Goal: Task Accomplishment & Management: Use online tool/utility

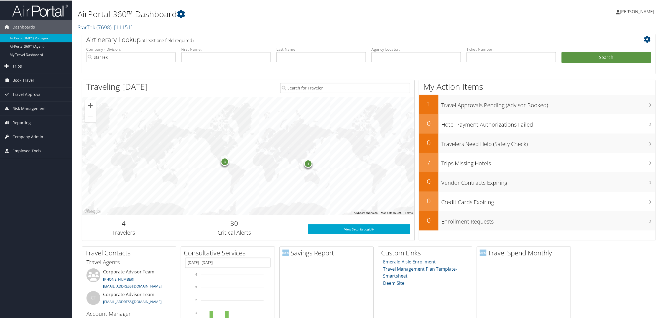
click at [25, 66] on link "Trips" at bounding box center [36, 66] width 72 height 14
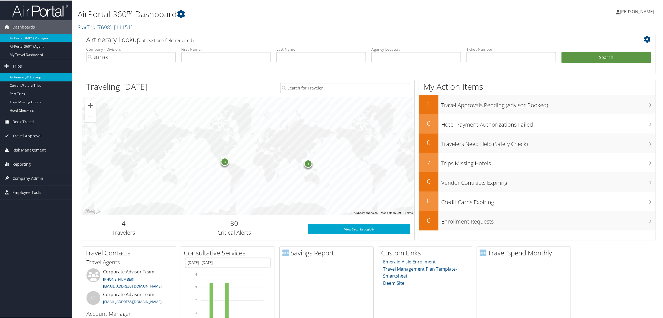
click at [30, 79] on link "Airtinerary® Lookup" at bounding box center [36, 77] width 72 height 8
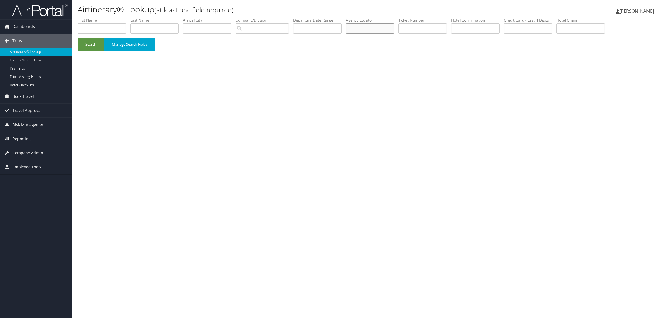
paste input "DJ2H0D"
click at [85, 46] on button "Search" at bounding box center [91, 44] width 27 height 13
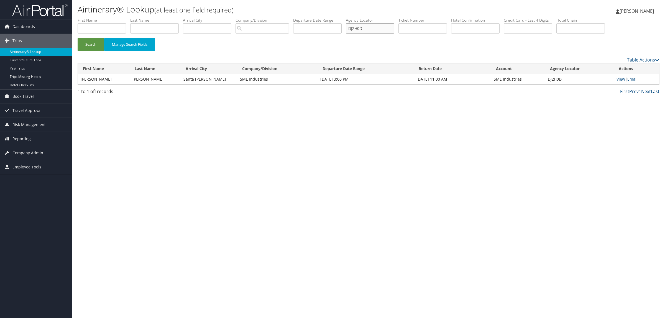
drag, startPoint x: 373, startPoint y: 28, endPoint x: 334, endPoint y: 28, distance: 38.8
click at [334, 17] on ul "First Name Last Name Departure City Arrival City Company/Division Airport/City …" at bounding box center [369, 17] width 582 height 0
paste input "JZQ"
click at [619, 78] on link "View" at bounding box center [620, 78] width 9 height 5
click at [88, 43] on button "Search" at bounding box center [91, 44] width 27 height 13
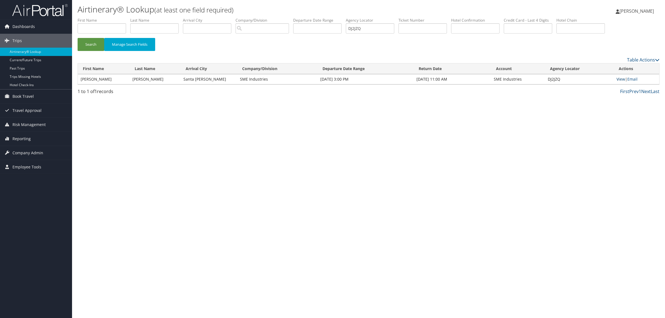
click at [621, 79] on link "View" at bounding box center [620, 78] width 9 height 5
click at [168, 183] on div "Airtinerary® Lookup (at least one field required) Hope Ewing Hope Ewing My Sett…" at bounding box center [368, 159] width 593 height 318
drag, startPoint x: 377, startPoint y: 29, endPoint x: 207, endPoint y: 23, distance: 170.5
click at [215, 17] on ul "First Name Last Name Departure City Arrival City Company/Division Airport/City …" at bounding box center [369, 17] width 582 height 0
paste input "FC1R"
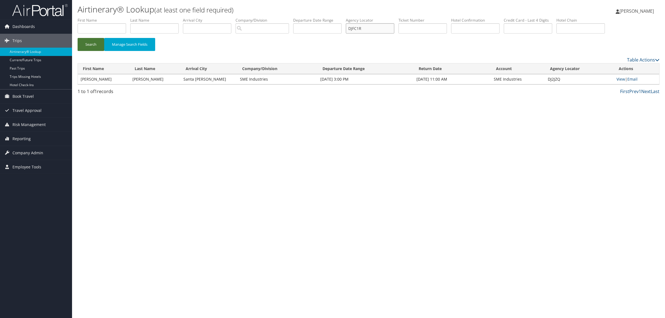
type input "DJFC1R"
click at [96, 45] on button "Search" at bounding box center [91, 44] width 27 height 13
click at [622, 79] on link "View" at bounding box center [621, 78] width 9 height 5
click at [101, 22] on label "First Name" at bounding box center [104, 20] width 53 height 6
click at [103, 28] on input "text" at bounding box center [102, 28] width 48 height 10
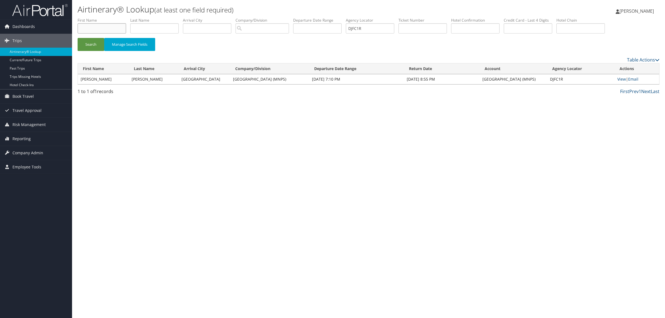
paste input "David s Williams"
drag, startPoint x: 94, startPoint y: 29, endPoint x: 145, endPoint y: 25, distance: 51.9
click at [145, 17] on ul "First Name David s Williams Last Name Departure City Arrival City Company/Divis…" at bounding box center [369, 17] width 582 height 0
type input "David"
paste input "David s Williams"
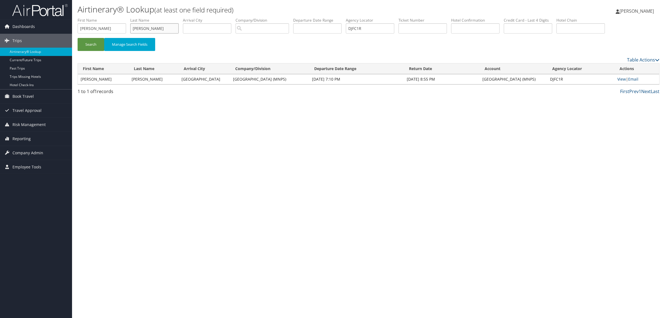
drag, startPoint x: 152, startPoint y: 31, endPoint x: 112, endPoint y: 29, distance: 39.9
click at [113, 17] on ul "First Name David Last Name David s Williams Departure City Arrival City Company…" at bounding box center [369, 17] width 582 height 0
type input "Williams"
drag, startPoint x: 351, startPoint y: 27, endPoint x: 240, endPoint y: 18, distance: 111.2
click at [240, 17] on ul "First Name David Last Name Williams Departure City Arrival City Company/Divisio…" at bounding box center [369, 17] width 582 height 0
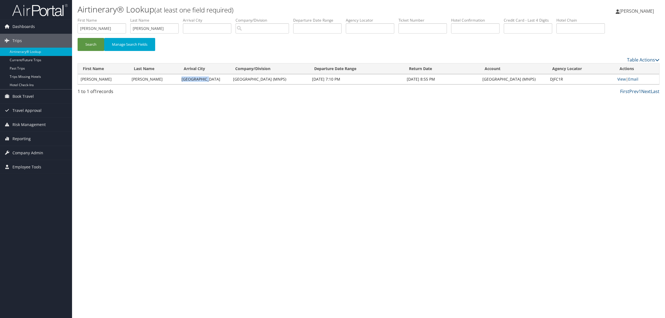
drag, startPoint x: 173, startPoint y: 79, endPoint x: 196, endPoint y: 79, distance: 22.4
click at [196, 79] on td "Philadelphia" at bounding box center [205, 79] width 52 height 10
copy td "Philadelphia"
click at [207, 30] on input "text" at bounding box center [207, 28] width 48 height 10
paste input "Philadelphia"
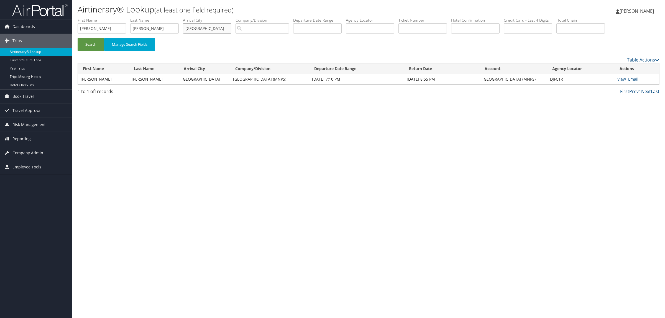
type input "Philadelphia"
drag, startPoint x: 220, startPoint y: 79, endPoint x: 304, endPoint y: 79, distance: 84.2
click at [304, 79] on td "Metropolitan Nashville Public Schools (MNPS)" at bounding box center [269, 79] width 79 height 10
copy td "Metropolitan Nashville Public Schools (MNPS)"
click at [271, 25] on input "search" at bounding box center [261, 28] width 53 height 10
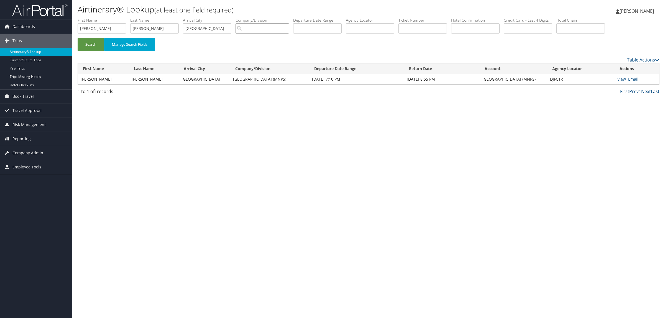
paste input "Metropolitan Nashville Public Schools (MNPS)"
type input "Metropolitan Nashville Public Schools (MNPS)"
click at [91, 43] on button "Search" at bounding box center [91, 44] width 27 height 13
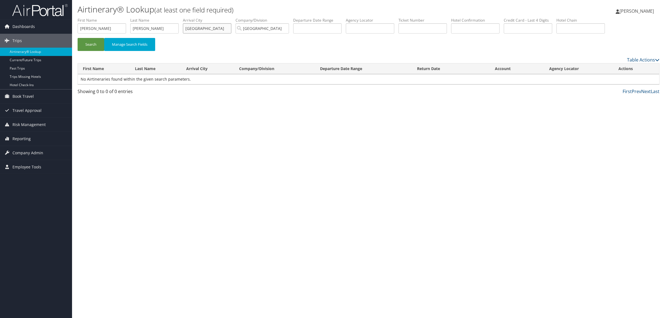
drag, startPoint x: 220, startPoint y: 28, endPoint x: 56, endPoint y: 11, distance: 164.6
click at [56, 7] on div "Dashboards AirPortal 360™ (Manager) AirPortal 360™ (Agent) My Travel Dashboard …" at bounding box center [332, 159] width 665 height 318
click at [78, 38] on button "Search" at bounding box center [91, 44] width 27 height 13
drag, startPoint x: 123, startPoint y: 25, endPoint x: 0, endPoint y: 26, distance: 123.3
click at [0, 26] on div "Dashboards AirPortal 360™ (Manager) AirPortal 360™ (Agent) My Travel Dashboard …" at bounding box center [332, 159] width 665 height 318
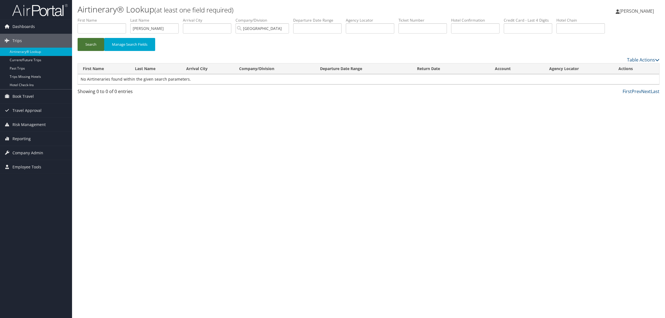
click at [91, 46] on button "Search" at bounding box center [91, 44] width 27 height 13
drag, startPoint x: 244, startPoint y: 29, endPoint x: 361, endPoint y: 29, distance: 116.6
click at [361, 17] on ul "First Name Last Name Williams Departure City Arrival City Company/Division Metr…" at bounding box center [369, 17] width 582 height 0
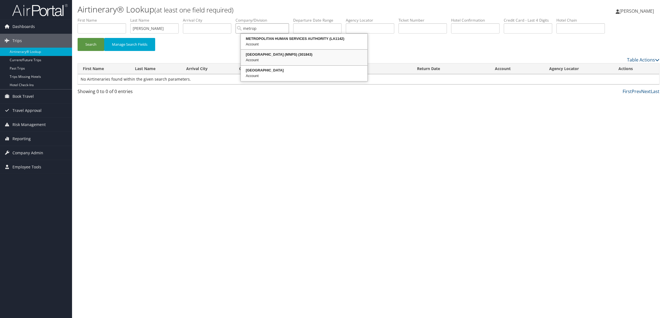
click at [337, 54] on div "Metropolitan Nashville Public Schools (MNPS) (301843)" at bounding box center [304, 55] width 125 height 6
type input "Metropolitan Nashville Public Schools (MNPS)"
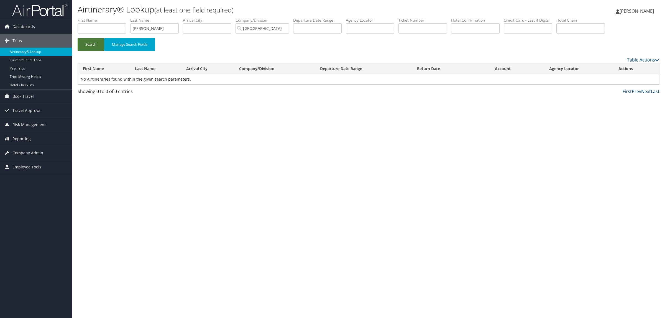
click at [96, 40] on button "Search" at bounding box center [91, 44] width 27 height 13
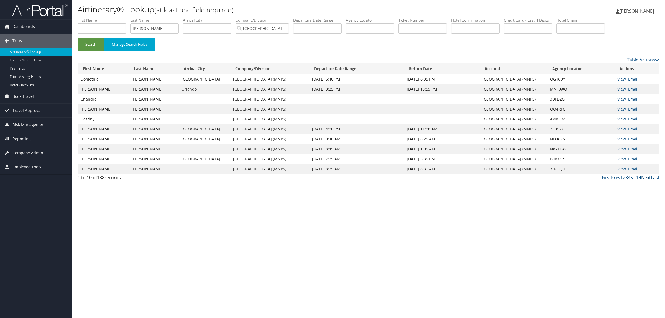
click at [646, 176] on link "Next" at bounding box center [646, 178] width 10 height 6
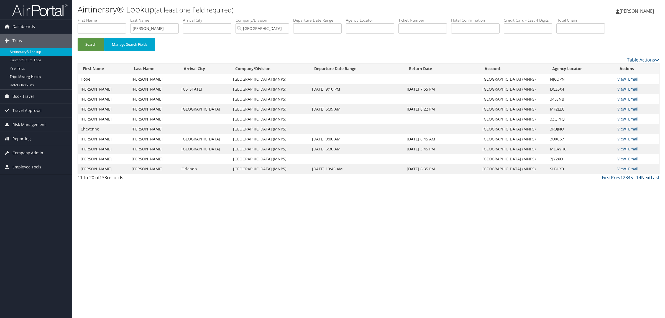
click at [645, 176] on link "Next" at bounding box center [646, 178] width 10 height 6
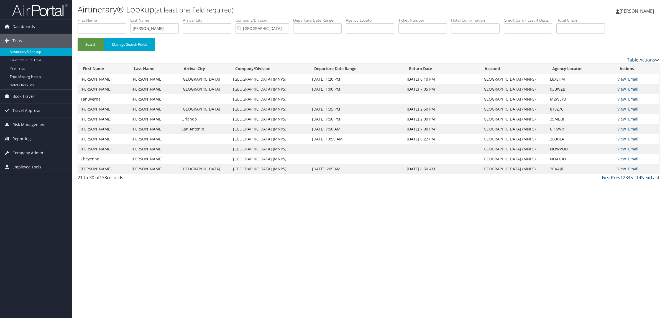
click at [645, 176] on link "Next" at bounding box center [646, 178] width 10 height 6
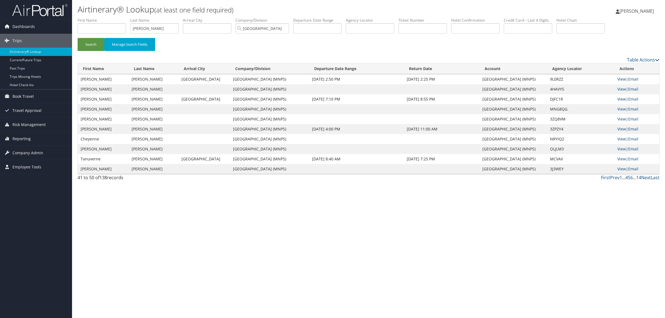
click at [626, 100] on link "View" at bounding box center [621, 98] width 9 height 5
click at [647, 179] on link "Next" at bounding box center [646, 178] width 10 height 6
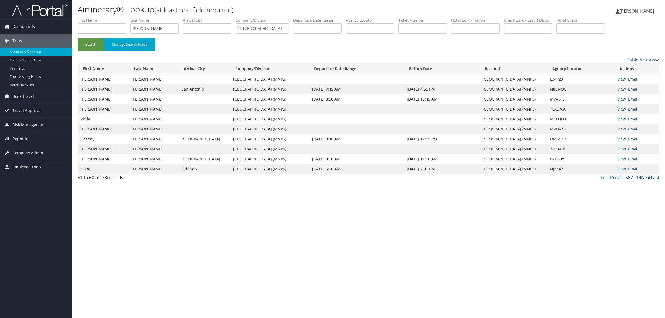
click at [644, 177] on link "Next" at bounding box center [646, 178] width 10 height 6
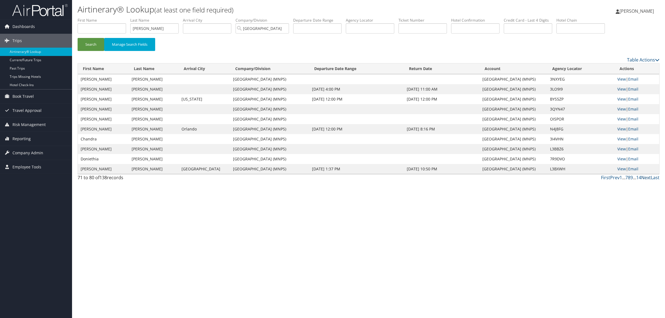
click at [644, 177] on link "Next" at bounding box center [646, 178] width 10 height 6
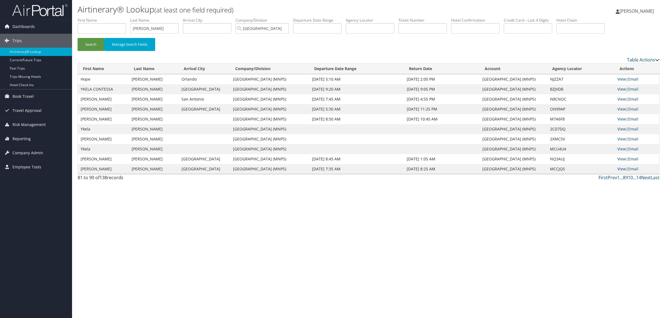
click at [644, 177] on link "Next" at bounding box center [646, 178] width 10 height 6
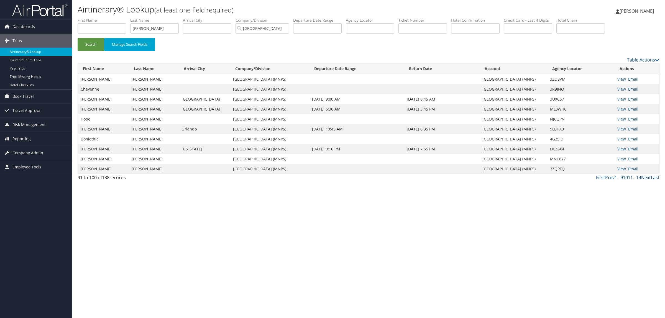
click at [644, 177] on link "Next" at bounding box center [646, 178] width 10 height 6
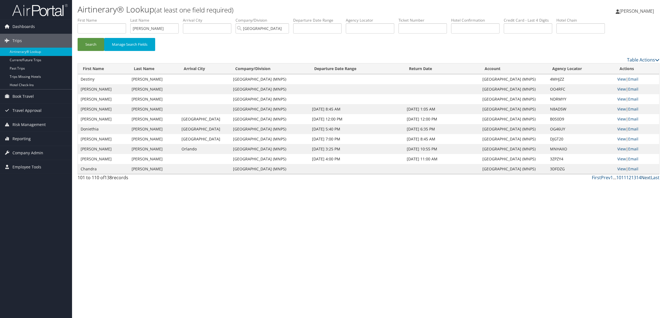
click at [644, 177] on link "Next" at bounding box center [646, 178] width 10 height 6
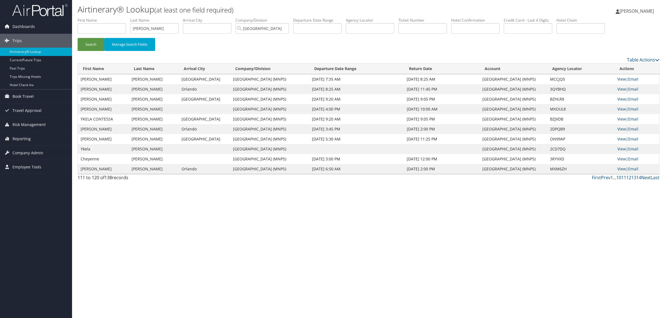
click at [644, 177] on link "Next" at bounding box center [646, 178] width 10 height 6
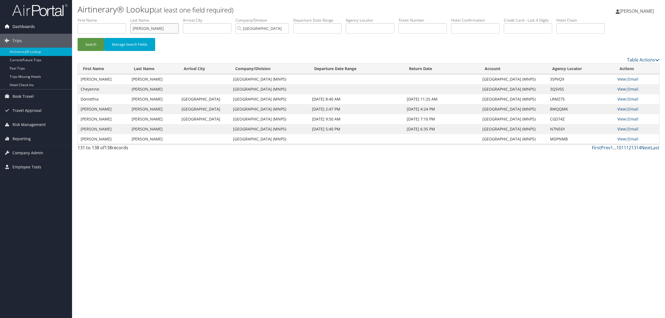
drag, startPoint x: 102, startPoint y: 30, endPoint x: 49, endPoint y: 32, distance: 52.4
click at [49, 32] on div "Dashboards AirPortal 360™ (Manager) AirPortal 360™ (Agent) My Travel Dashboard …" at bounding box center [332, 159] width 665 height 318
drag, startPoint x: 268, startPoint y: 29, endPoint x: 165, endPoint y: 26, distance: 103.1
click at [165, 17] on ul "First Name Last Name Departure City Arrival City Company/Division Metropolitan …" at bounding box center [369, 17] width 582 height 0
drag, startPoint x: 276, startPoint y: 28, endPoint x: 202, endPoint y: 29, distance: 73.1
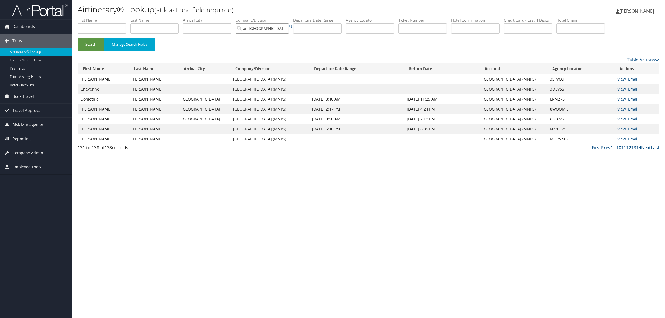
click at [202, 17] on ul "First Name Last Name Departure City Arrival City Company/Division an Nashville …" at bounding box center [369, 17] width 582 height 0
drag, startPoint x: 264, startPoint y: 28, endPoint x: 226, endPoint y: 28, distance: 37.7
click at [226, 17] on ul "First Name Last Name Departure City Arrival City Company/Division blic Schools …" at bounding box center [369, 17] width 582 height 0
type input "ols (MNPS)"
drag, startPoint x: 271, startPoint y: 30, endPoint x: 190, endPoint y: 30, distance: 80.3
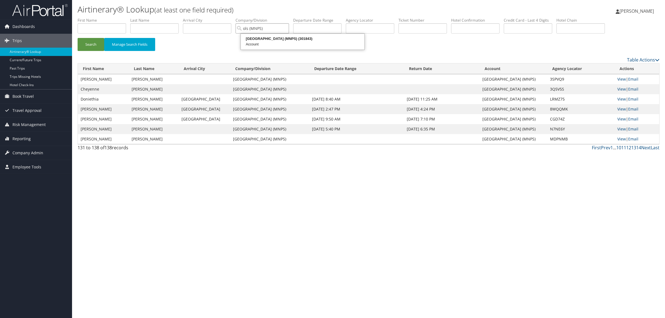
click at [190, 17] on ul "First Name Last Name Departure City Arrival City Company/Division ols (MNPS) Ai…" at bounding box center [369, 17] width 582 height 0
paste input "DKTSBT"
click at [89, 47] on button "Search" at bounding box center [91, 44] width 27 height 13
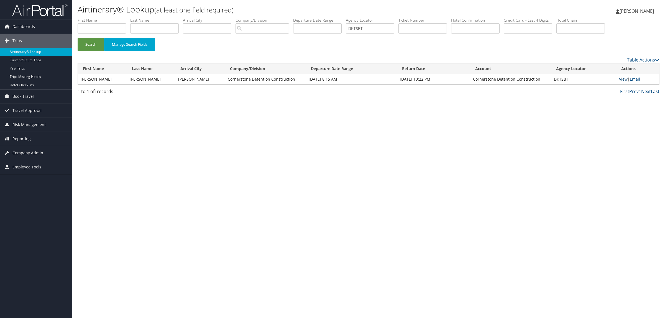
click at [623, 79] on link "View" at bounding box center [623, 78] width 9 height 5
drag, startPoint x: 379, startPoint y: 25, endPoint x: 182, endPoint y: 32, distance: 197.9
click at [187, 17] on ul "First Name Last Name Departure City Arrival City Company/Division Airport/City …" at bounding box center [369, 17] width 582 height 0
paste input "WJ02"
click at [112, 42] on button "Manage Search Fields" at bounding box center [129, 44] width 51 height 13
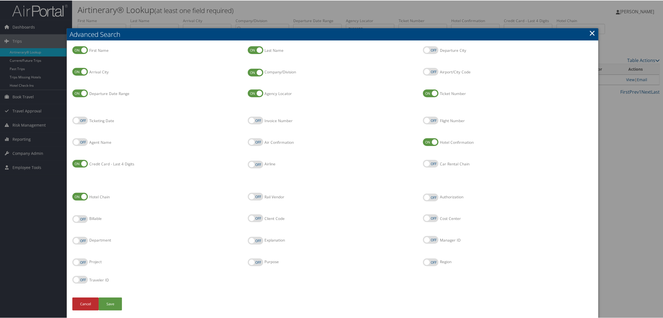
click at [397, 8] on div at bounding box center [332, 159] width 665 height 318
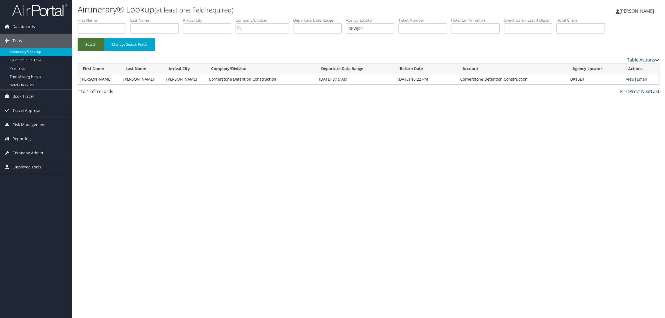
click at [96, 42] on button "Search" at bounding box center [91, 44] width 27 height 13
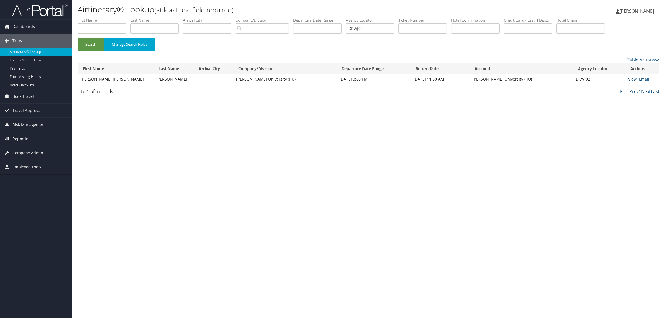
click at [632, 79] on link "View" at bounding box center [632, 78] width 9 height 5
drag, startPoint x: 374, startPoint y: 27, endPoint x: 258, endPoint y: 43, distance: 117.4
click at [258, 43] on form "First Name Last Name Departure City Arrival City Company/Division Airport/City …" at bounding box center [369, 36] width 582 height 39
paste input "GR5"
click at [91, 40] on button "Search" at bounding box center [91, 44] width 27 height 13
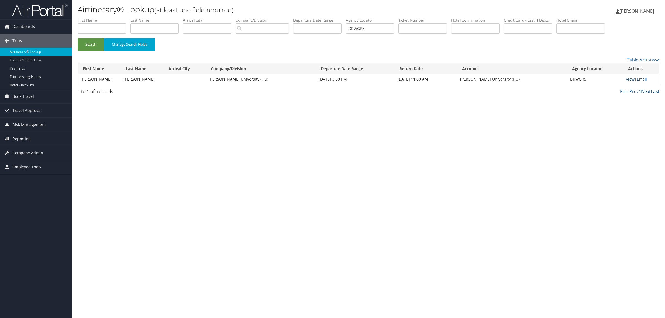
click at [630, 79] on link "View" at bounding box center [630, 78] width 9 height 5
drag, startPoint x: 384, startPoint y: 30, endPoint x: 305, endPoint y: 30, distance: 79.8
click at [305, 17] on ul "First Name Last Name Departure City Arrival City Company/Division Airport/City …" at bounding box center [369, 17] width 582 height 0
paste input "9PLTS"
type input "D9PLTS"
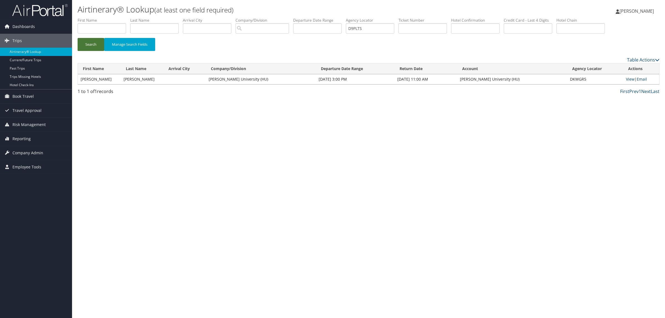
click at [89, 41] on button "Search" at bounding box center [91, 44] width 27 height 13
click at [629, 80] on link "View" at bounding box center [630, 78] width 9 height 5
drag, startPoint x: 376, startPoint y: 28, endPoint x: 271, endPoint y: 32, distance: 105.3
click at [271, 17] on ul "First Name Last Name Departure City Arrival City Company/Division Airport/City …" at bounding box center [369, 17] width 582 height 0
click at [112, 31] on input "text" at bounding box center [102, 28] width 48 height 10
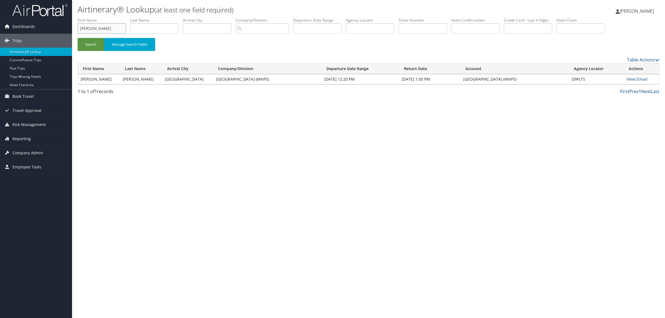
type input "sharron"
type input "king"
click at [89, 27] on input "sharron" at bounding box center [102, 28] width 48 height 10
click at [78, 38] on button "Search" at bounding box center [91, 44] width 27 height 13
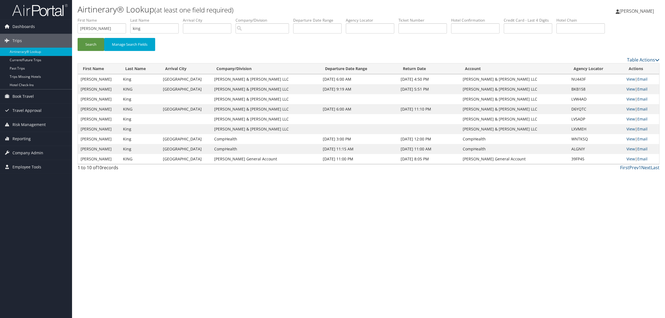
click at [320, 202] on div "Airtinerary® Lookup (at least one field required) Hope Ewing Hope Ewing My Sett…" at bounding box center [368, 159] width 593 height 318
click at [98, 25] on input "sharon" at bounding box center [102, 28] width 48 height 10
click at [86, 28] on input "sharon" at bounding box center [102, 28] width 48 height 10
type input "sharron"
click at [78, 38] on button "Search" at bounding box center [91, 44] width 27 height 13
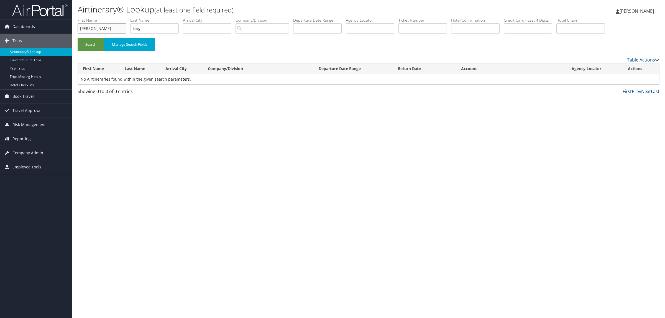
click at [108, 24] on input "sharron" at bounding box center [102, 28] width 48 height 10
click at [89, 37] on li "First Name sharron" at bounding box center [104, 27] width 53 height 20
click at [235, 159] on div "Airtinerary® Lookup (at least one field required) Hope Ewing Hope Ewing My Sett…" at bounding box center [368, 159] width 593 height 318
drag, startPoint x: 113, startPoint y: 29, endPoint x: 0, endPoint y: 24, distance: 113.1
click at [0, 24] on div "Dashboards AirPortal 360™ (Manager) AirPortal 360™ (Agent) My Travel Dashboard …" at bounding box center [332, 159] width 665 height 318
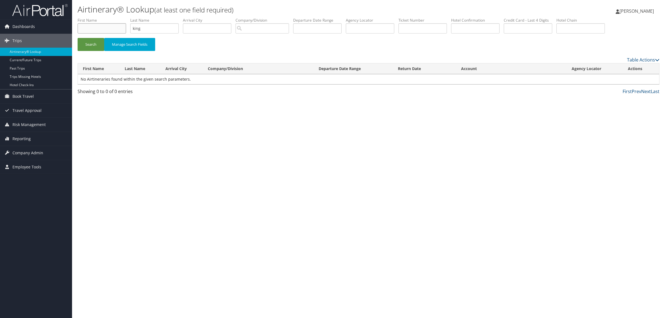
click at [102, 28] on input "text" at bounding box center [102, 28] width 48 height 10
type input "s"
type input "sharron"
click at [78, 38] on button "Search" at bounding box center [91, 44] width 27 height 13
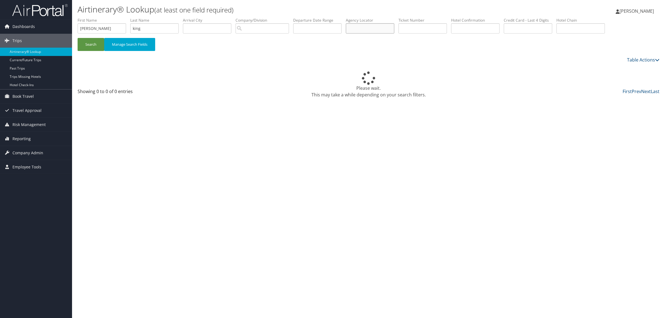
click at [394, 32] on input "text" at bounding box center [370, 28] width 48 height 10
click at [478, 129] on div "Airtinerary® Lookup (at least one field required) Hope Ewing Hope Ewing My Sett…" at bounding box center [368, 159] width 593 height 318
click at [488, 30] on input "text" at bounding box center [475, 28] width 48 height 10
click at [96, 41] on button "Search" at bounding box center [91, 44] width 27 height 13
click at [138, 49] on button "Manage Search Fields" at bounding box center [129, 44] width 51 height 13
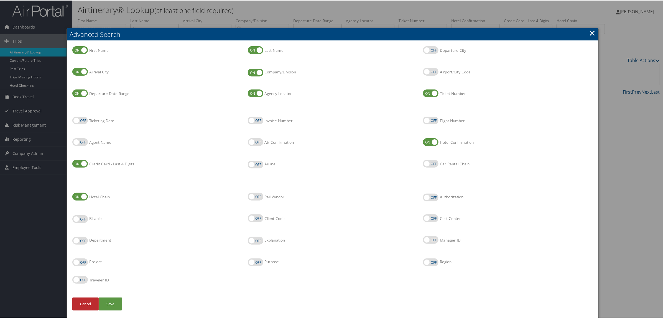
click at [431, 161] on label "Car Rental Chain" at bounding box center [431, 163] width 16 height 8
click at [429, 162] on input "Car Rental Chain" at bounding box center [427, 164] width 4 height 4
checkbox input "true"
click at [113, 302] on button "Save" at bounding box center [110, 303] width 23 height 13
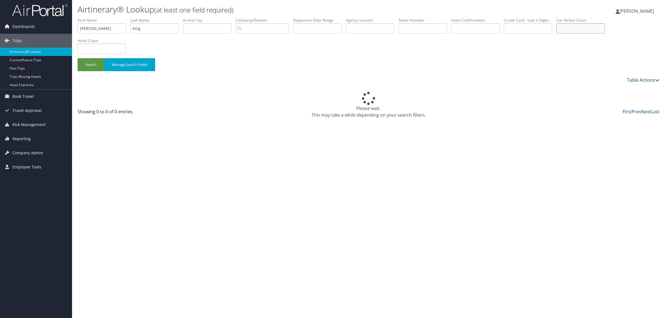
click at [589, 32] on input "text" at bounding box center [580, 28] width 48 height 10
click at [593, 29] on input "text" at bounding box center [580, 28] width 48 height 10
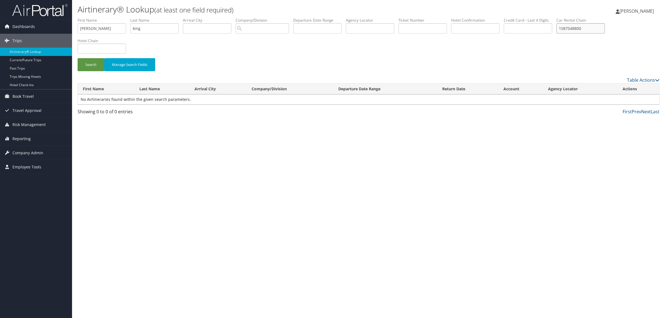
type input "1587548800"
drag, startPoint x: 102, startPoint y: 31, endPoint x: 0, endPoint y: 32, distance: 101.7
click at [0, 32] on div "Dashboards AirPortal 360™ (Manager) AirPortal 360™ (Agent) My Travel Dashboard …" at bounding box center [332, 159] width 665 height 318
click at [91, 62] on button "Search" at bounding box center [91, 64] width 27 height 13
drag, startPoint x: 598, startPoint y: 24, endPoint x: 521, endPoint y: 38, distance: 77.7
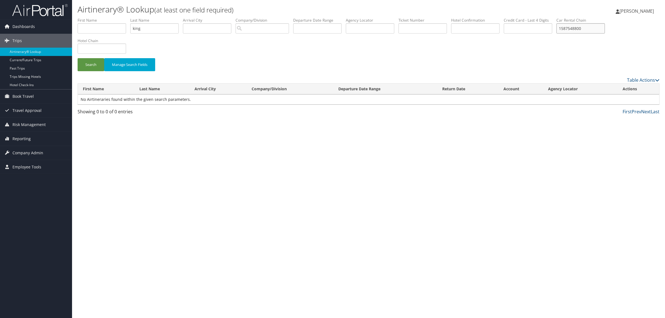
click at [522, 17] on ul "First Name Last Name king Departure City Arrival City Company/Division Airport/…" at bounding box center [369, 17] width 582 height 0
click at [126, 64] on button "Manage Search Fields" at bounding box center [129, 64] width 51 height 13
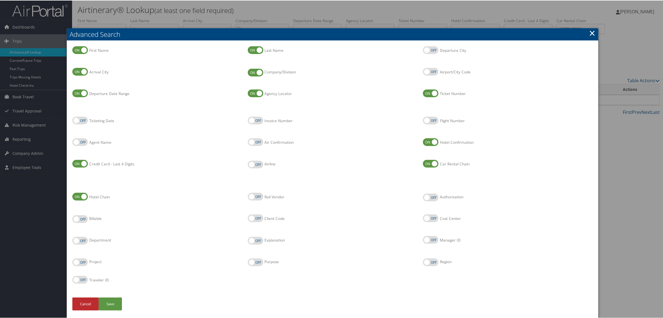
click at [612, 150] on div at bounding box center [332, 159] width 665 height 318
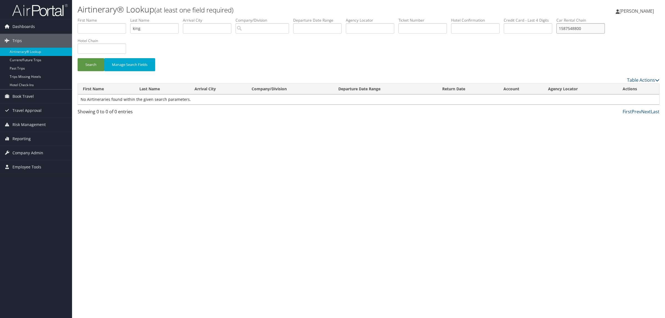
drag, startPoint x: 603, startPoint y: 24, endPoint x: 498, endPoint y: 19, distance: 105.1
click at [499, 17] on ul "First Name Last Name king Departure City Arrival City Company/Division Airport/…" at bounding box center [369, 17] width 582 height 0
click at [415, 29] on input "text" at bounding box center [422, 28] width 48 height 10
drag, startPoint x: 367, startPoint y: 26, endPoint x: 430, endPoint y: 56, distance: 69.4
click at [368, 26] on input "text" at bounding box center [370, 28] width 48 height 10
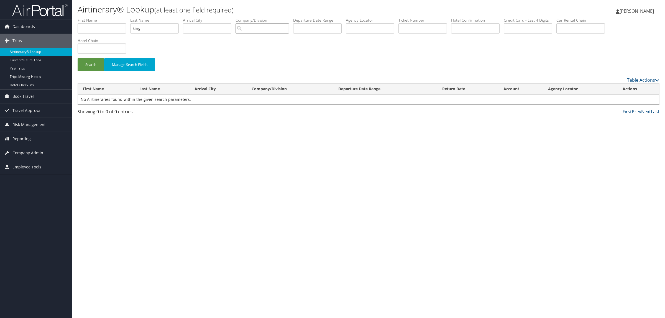
click at [259, 30] on input "search" at bounding box center [261, 28] width 53 height 10
click at [155, 23] on input "king" at bounding box center [154, 28] width 48 height 10
type input "k"
click at [158, 27] on input "k" at bounding box center [154, 28] width 48 height 10
click at [119, 66] on button "Manage Search Fields" at bounding box center [129, 64] width 51 height 13
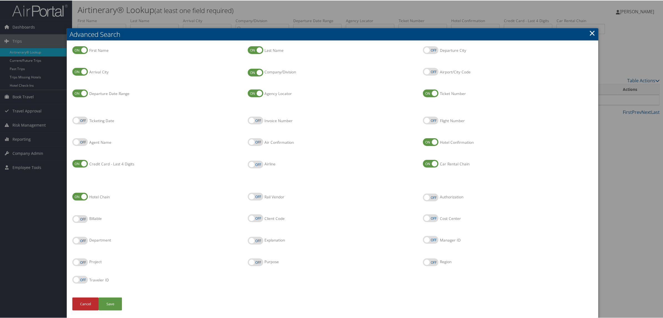
click at [599, 170] on div at bounding box center [332, 159] width 665 height 318
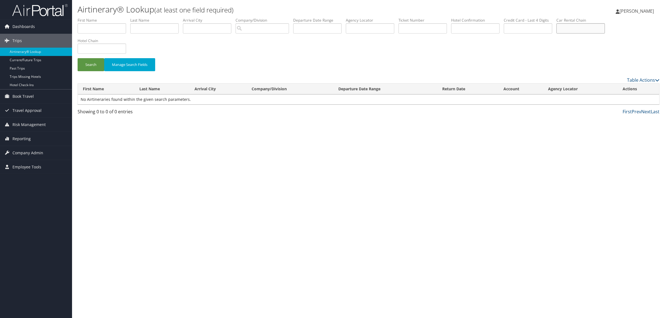
click at [589, 24] on input "text" at bounding box center [580, 28] width 48 height 10
type input "enterprise"
click at [88, 62] on button "Search" at bounding box center [91, 64] width 27 height 13
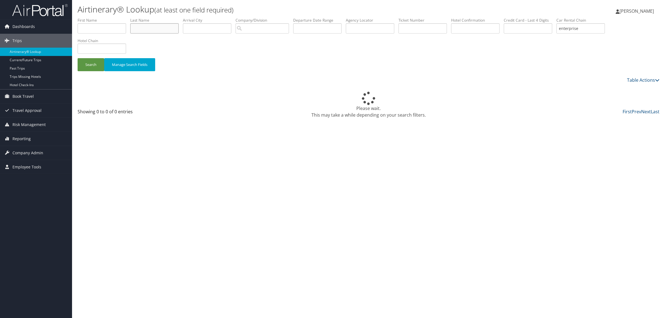
click at [170, 29] on input "text" at bounding box center [154, 28] width 48 height 10
type input "king"
click at [190, 142] on div "Airtinerary® Lookup (at least one field required) Hope Ewing Hope Ewing My Sett…" at bounding box center [368, 159] width 593 height 318
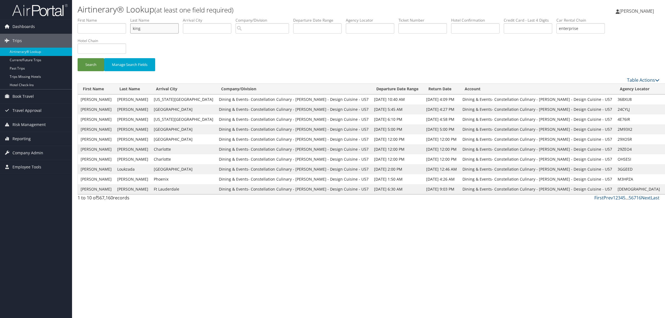
drag, startPoint x: 156, startPoint y: 26, endPoint x: 92, endPoint y: 26, distance: 63.7
click at [92, 17] on ul "First Name Last Name king Departure City Arrival City Company/Division Airport/…" at bounding box center [369, 17] width 582 height 0
drag, startPoint x: 594, startPoint y: 30, endPoint x: 477, endPoint y: 26, distance: 116.9
click at [488, 17] on ul "First Name Last Name Departure City Arrival City Company/Division Airport/City …" at bounding box center [369, 17] width 582 height 0
click at [379, 27] on input "text" at bounding box center [370, 28] width 48 height 10
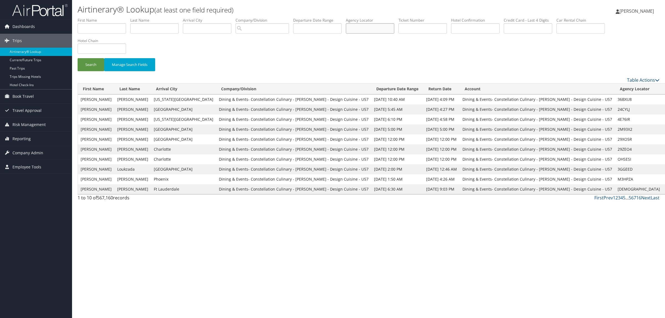
paste input "DGYK62"
type input "DGYK62"
click at [88, 65] on button "Search" at bounding box center [91, 64] width 27 height 13
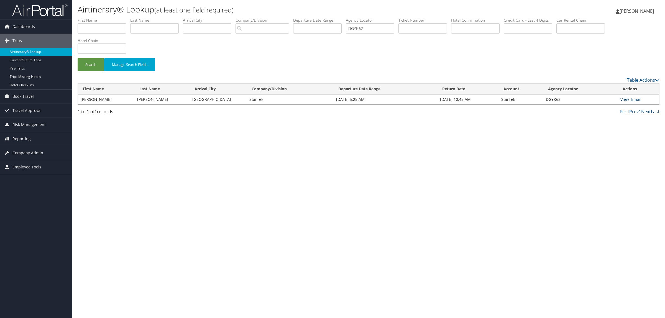
click at [628, 97] on link "View" at bounding box center [624, 99] width 9 height 5
click at [630, 98] on td "View | Email" at bounding box center [638, 99] width 42 height 10
click at [625, 98] on link "View" at bounding box center [624, 99] width 9 height 5
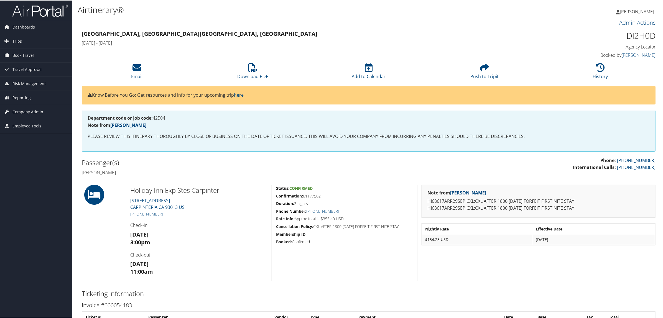
click at [396, 22] on h3 "Admin Actions" at bounding box center [368, 22] width 573 height 8
drag, startPoint x: 163, startPoint y: 216, endPoint x: 152, endPoint y: 215, distance: 11.1
click at [137, 213] on div "Holiday Inn Exp Stes Carpinter [STREET_ADDRESS] [PHONE_NUMBER] Check-in [DATE] …" at bounding box center [198, 232] width 145 height 96
click at [156, 215] on link "+1 (805) 566-9499" at bounding box center [146, 213] width 33 height 5
click at [184, 214] on h5 "+1 (805) 566-9499" at bounding box center [198, 214] width 137 height 6
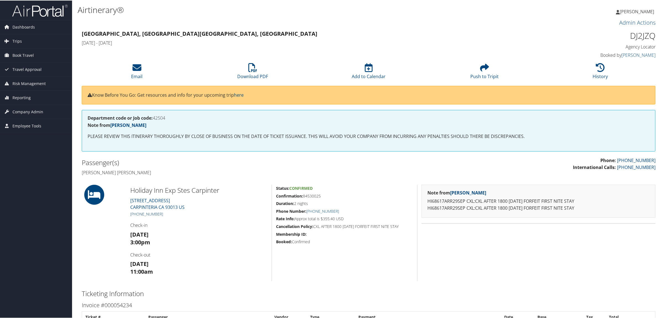
drag, startPoint x: 168, startPoint y: 214, endPoint x: 138, endPoint y: 214, distance: 30.5
click at [138, 214] on h5 "+1 (805) 566-9499" at bounding box center [198, 214] width 137 height 6
click at [177, 209] on div "Holiday Inn Exp Stes Carpinter 5606 CARPINTERIA AVE CARPINTERIA CA 93013 US +1 …" at bounding box center [198, 232] width 145 height 96
drag, startPoint x: 166, startPoint y: 212, endPoint x: 137, endPoint y: 214, distance: 29.1
click at [137, 214] on h5 "+1 (805) 566-9499" at bounding box center [198, 214] width 137 height 6
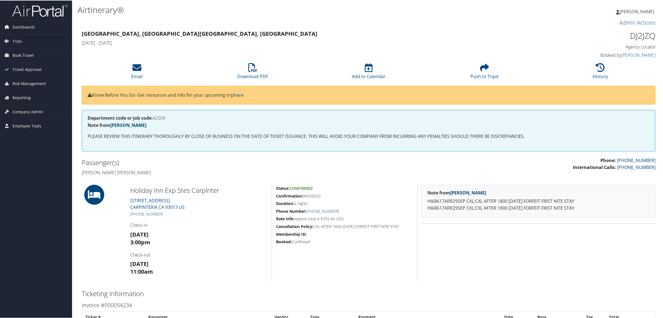
copy link "805) 566-9499"
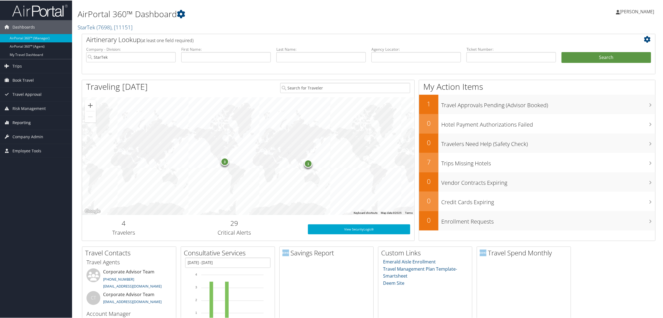
click at [16, 125] on span "Reporting" at bounding box center [21, 122] width 18 height 14
click at [32, 154] on link "Virtual Pay Lookup" at bounding box center [36, 158] width 72 height 8
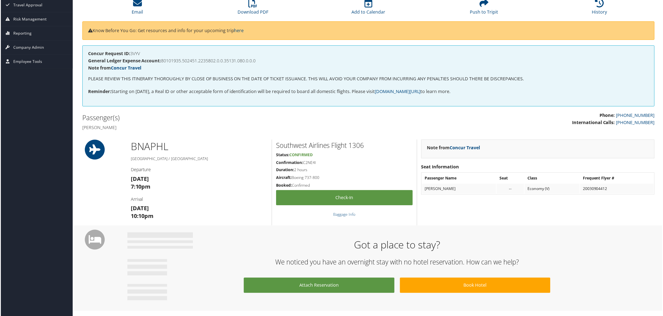
scroll to position [61, 0]
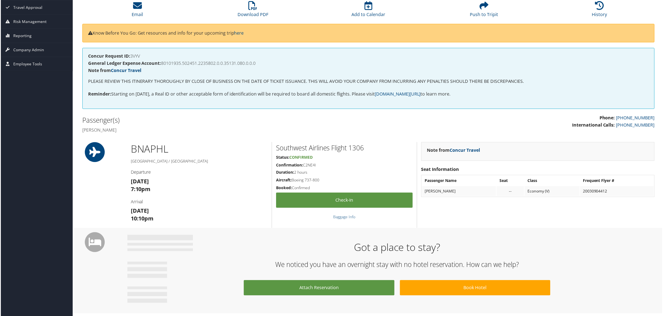
drag, startPoint x: 82, startPoint y: 128, endPoint x: 119, endPoint y: 132, distance: 37.4
click at [119, 132] on h4 "[PERSON_NAME]" at bounding box center [223, 130] width 283 height 6
copy h4 "[PERSON_NAME]"
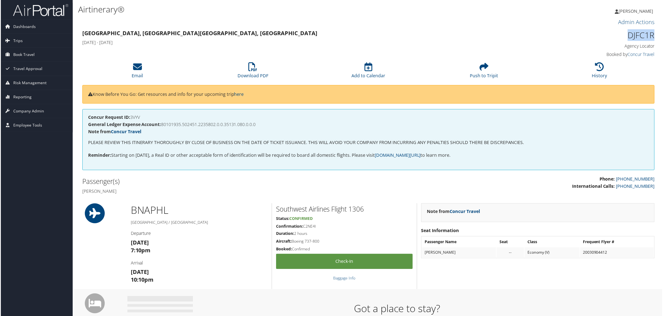
drag, startPoint x: 626, startPoint y: 35, endPoint x: 654, endPoint y: 35, distance: 28.0
click at [654, 35] on div "DJFC1R Agency Locator Agency Locator DJFC1R Booked by Concur Travel Booked by C…" at bounding box center [586, 44] width 145 height 32
copy h1 "DJFC1R"
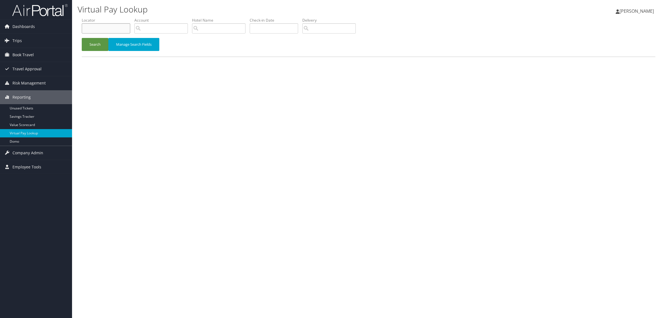
click at [111, 30] on input "text" at bounding box center [106, 28] width 48 height 10
paste input "DKW3J1"
click at [94, 42] on button "Search" at bounding box center [95, 44] width 27 height 13
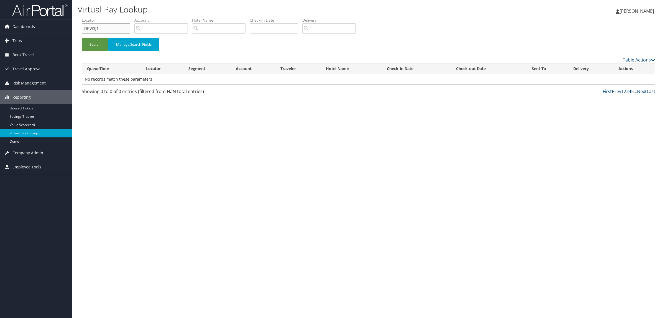
drag, startPoint x: 92, startPoint y: 28, endPoint x: 6, endPoint y: 21, distance: 87.0
click at [6, 21] on div "Dashboards AirPortal 360™ (Manager) AirPortal 360™ (Agent) My Travel Dashboard …" at bounding box center [332, 159] width 665 height 318
type input "DKW3J1"
click at [92, 43] on button "Search" at bounding box center [95, 44] width 27 height 13
click at [624, 83] on link "Actions" at bounding box center [625, 81] width 17 height 5
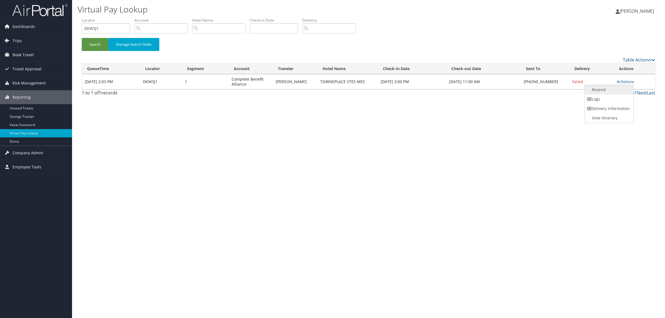
click at [600, 88] on link "Resend" at bounding box center [608, 89] width 47 height 9
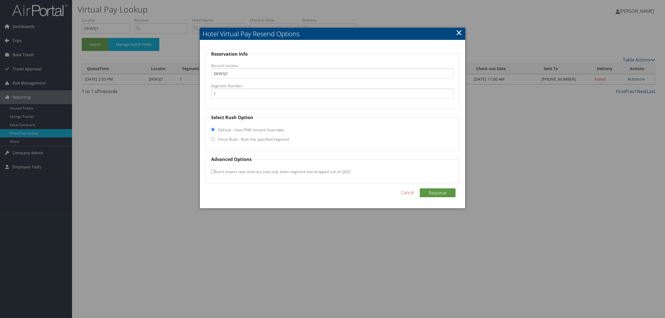
click at [238, 138] on label "Force Rush - Rush the specified Segment" at bounding box center [253, 140] width 71 height 6
click at [215, 138] on input "Force Rush - Rush the specified Segment" at bounding box center [213, 139] width 4 height 4
radio input "true"
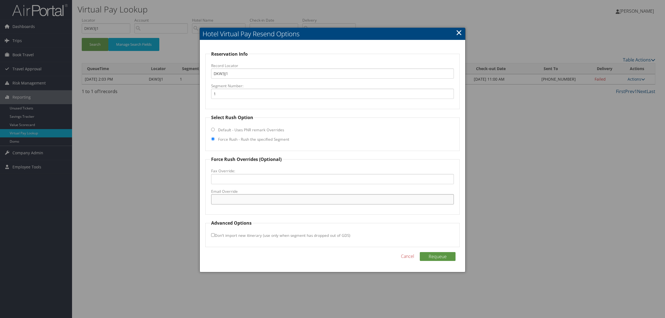
click at [243, 199] on input "Email Override" at bounding box center [332, 199] width 243 height 10
type input "towneplace.mesquite@gmail.com"
click at [448, 256] on button "Requeue" at bounding box center [438, 256] width 36 height 9
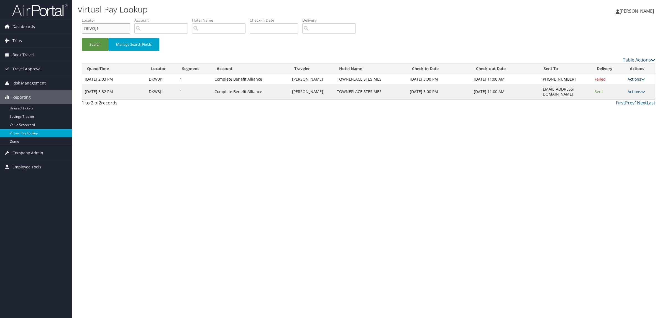
drag, startPoint x: 109, startPoint y: 29, endPoint x: 59, endPoint y: 29, distance: 49.9
click at [59, 29] on div "Dashboards AirPortal 360™ (Manager) AirPortal 360™ (Agent) My Travel Dashboard …" at bounding box center [332, 159] width 665 height 318
paste input "52F"
type input "DKW52F"
click at [96, 46] on button "Search" at bounding box center [95, 44] width 27 height 13
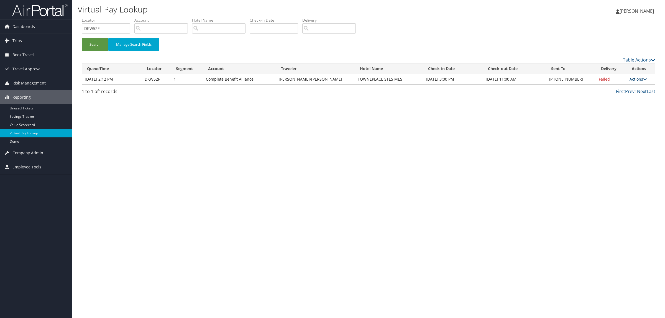
click at [632, 79] on link "Actions" at bounding box center [637, 78] width 17 height 5
click at [623, 85] on link "Resend" at bounding box center [619, 87] width 47 height 9
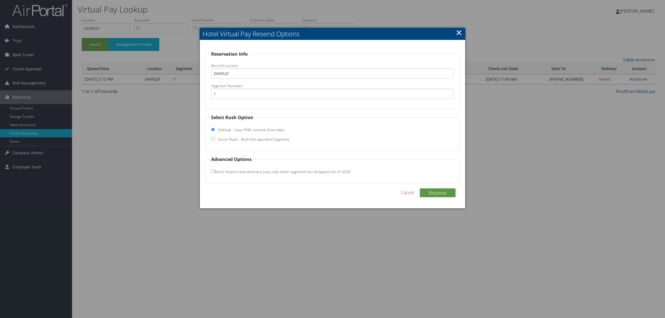
click at [224, 140] on label "Force Rush - Rush the specified Segment" at bounding box center [253, 140] width 71 height 6
click at [215, 140] on input "Force Rush - Rush the specified Segment" at bounding box center [213, 139] width 4 height 4
radio input "true"
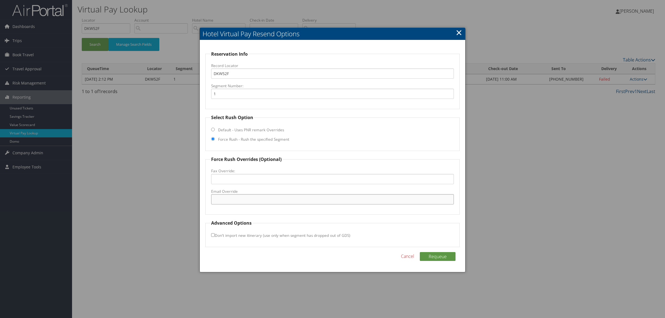
click at [234, 201] on input "Email Override" at bounding box center [332, 199] width 243 height 10
type input "towneplace.mesquite@gmail.com"
click at [445, 256] on button "Requeue" at bounding box center [438, 256] width 36 height 9
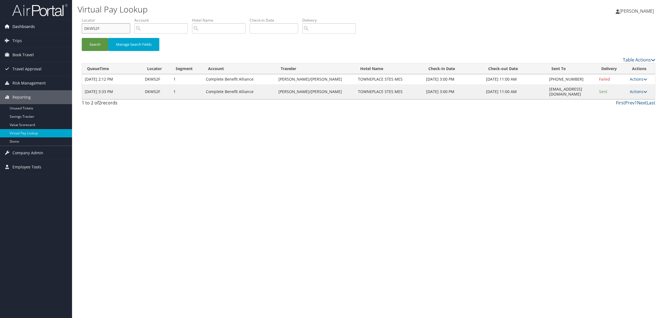
drag, startPoint x: 104, startPoint y: 27, endPoint x: 16, endPoint y: 24, distance: 88.7
click at [16, 24] on div "Dashboards AirPortal 360™ (Manager) AirPortal 360™ (Agent) My Travel Dashboard …" at bounding box center [332, 159] width 665 height 318
paste input "G0L"
type input "DKWG0L"
drag, startPoint x: 520, startPoint y: 88, endPoint x: 585, endPoint y: 89, distance: 65.4
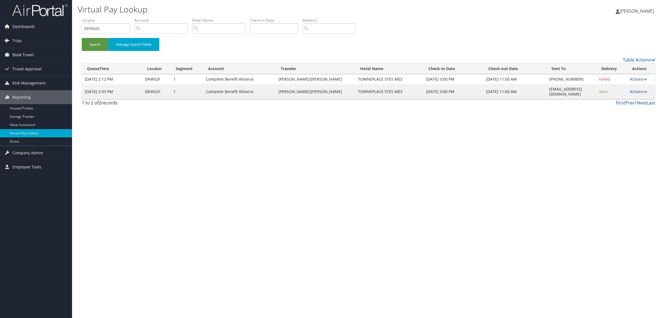
click at [585, 89] on td "towneplace.mesquite@gmail.com" at bounding box center [571, 91] width 50 height 15
copy td "towneplace.mesquite@gmail.com"
click at [100, 42] on button "Search" at bounding box center [95, 44] width 27 height 13
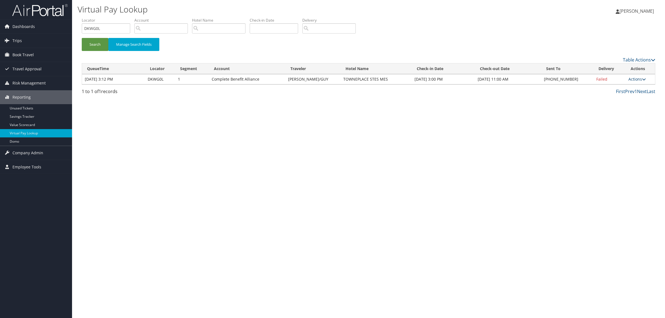
click at [632, 80] on link "Actions" at bounding box center [636, 78] width 17 height 5
click at [621, 87] on link "Resend" at bounding box center [619, 87] width 47 height 9
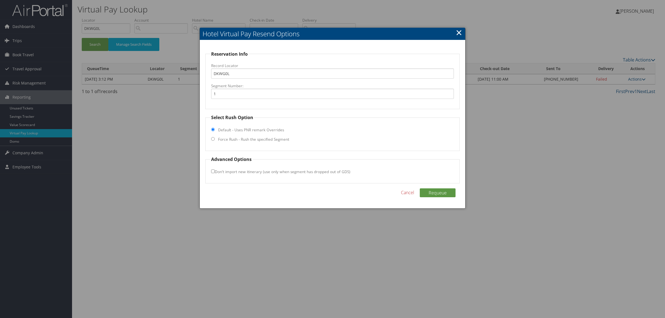
click at [237, 141] on label "Force Rush - Rush the specified Segment" at bounding box center [253, 140] width 71 height 6
click at [215, 141] on input "Force Rush - Rush the specified Segment" at bounding box center [213, 139] width 4 height 4
radio input "true"
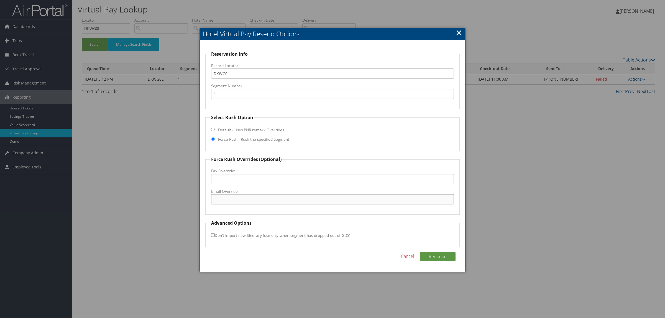
drag, startPoint x: 244, startPoint y: 200, endPoint x: 252, endPoint y: 204, distance: 8.8
click at [244, 200] on input "Email Override" at bounding box center [332, 199] width 243 height 10
paste input "towneplace.mesquite@gmail.com"
type input "towneplace.mesquite@gmail.com"
click at [340, 257] on div "Requeue Cancel" at bounding box center [332, 259] width 254 height 14
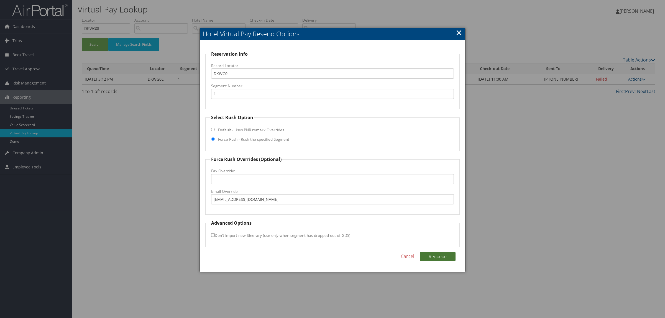
click at [435, 254] on button "Requeue" at bounding box center [438, 256] width 36 height 9
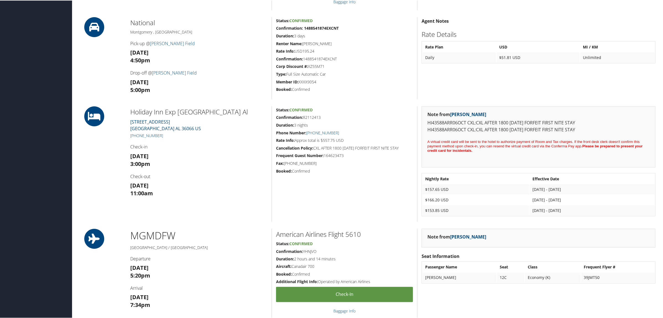
scroll to position [415, 0]
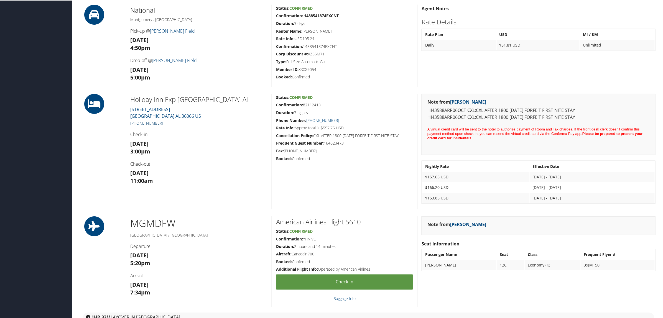
drag, startPoint x: 165, startPoint y: 121, endPoint x: 134, endPoint y: 122, distance: 31.9
click at [134, 122] on h5 "[PHONE_NUMBER]" at bounding box center [198, 123] width 137 height 6
copy link "(334) 290-2970"
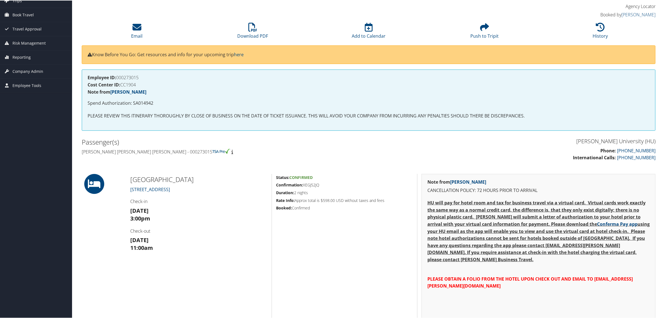
scroll to position [104, 0]
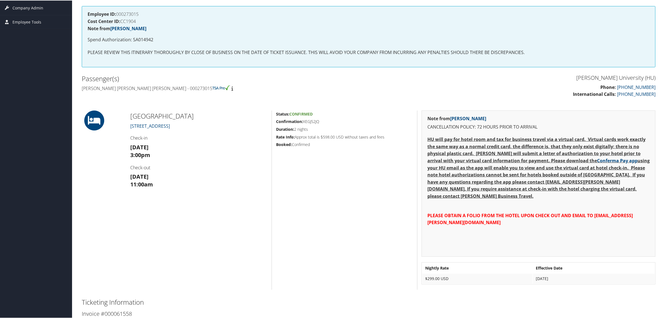
drag, startPoint x: 303, startPoint y: 123, endPoint x: 317, endPoint y: 144, distance: 25.7
click at [317, 144] on div "Status: Confirmed Confirmation: XEGJ52JQ Duration: 2 nights Rate Info: Approx t…" at bounding box center [343, 199] width 145 height 179
click at [317, 144] on h5 "Booked: Confirmed" at bounding box center [344, 144] width 137 height 6
drag, startPoint x: 317, startPoint y: 144, endPoint x: 274, endPoint y: 112, distance: 53.0
click at [274, 112] on div "Status: Confirmed Confirmation: XEGJ52JQ Duration: 2 nights Rate Info: Approx t…" at bounding box center [343, 199] width 145 height 179
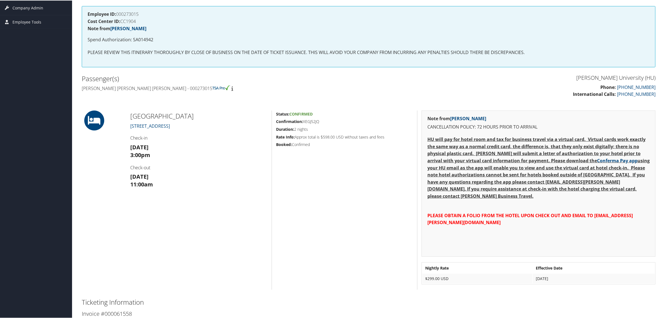
click at [274, 112] on div "Status: Confirmed Confirmation: XEGJ52JQ Duration: 2 nights Rate Info: Approx t…" at bounding box center [343, 199] width 145 height 179
drag, startPoint x: 143, startPoint y: 89, endPoint x: 174, endPoint y: 90, distance: 30.8
click at [174, 90] on h4 "Carolyn lynnmarie nicole Alleyne Perry - 000273015" at bounding box center [223, 88] width 283 height 6
click at [178, 101] on div "Howard University (HU) Phone: 866-390-7205 International Calls: 801-829-7450 Pa…" at bounding box center [369, 87] width 582 height 30
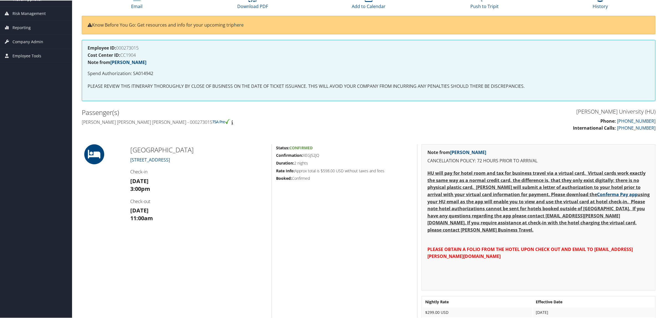
scroll to position [8, 0]
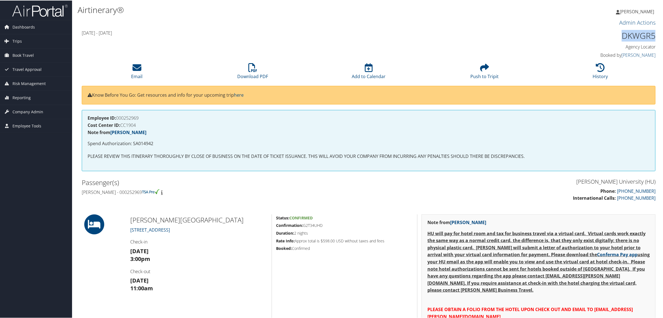
drag, startPoint x: 620, startPoint y: 32, endPoint x: 655, endPoint y: 37, distance: 35.4
click at [655, 37] on div "DKWGR5 Agency Locator Agency Locator DKWGR5 Booked by [PERSON_NAME] Booked by […" at bounding box center [586, 44] width 145 height 32
copy h1 "DKWGR5"
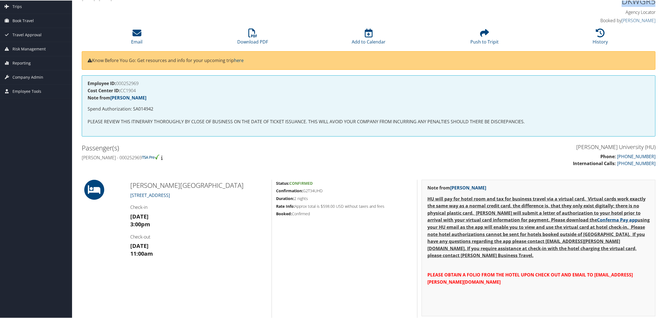
drag, startPoint x: 127, startPoint y: 193, endPoint x: 186, endPoint y: 194, distance: 59.3
click at [186, 194] on div "[PERSON_NAME][GEOGRAPHIC_DATA][STREET_ADDRESS] Check-in [DATE] 3:00pm Check-out…" at bounding box center [198, 264] width 145 height 170
drag, startPoint x: 129, startPoint y: 184, endPoint x: 217, endPoint y: 181, distance: 87.6
click at [217, 181] on div "GAYLORD NATIONAL RESORT 201 WATER FRONT STREET Check-in Sat 04 Oct 3:00pm Check…" at bounding box center [198, 264] width 145 height 170
copy h2 "GAYLORD NATIONAL RESORT"
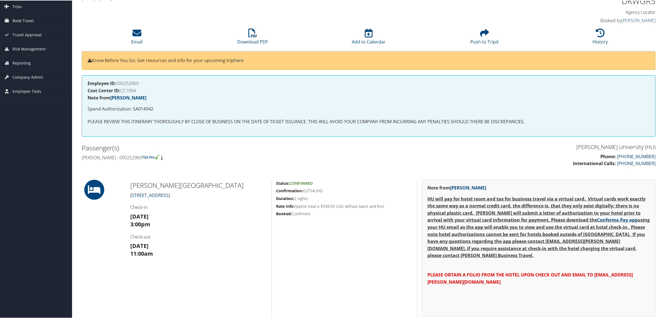
click at [249, 161] on div "Passenger(s) Angela lee Jones - 000252969" at bounding box center [223, 152] width 291 height 21
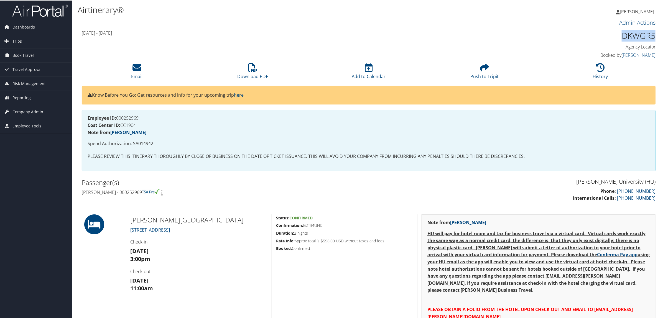
drag, startPoint x: 617, startPoint y: 35, endPoint x: 652, endPoint y: 37, distance: 35.3
click at [652, 37] on h1 "DKWGR5" at bounding box center [586, 35] width 137 height 12
copy h1 "DKWGR5"
click at [368, 195] on div "Howard University (HU) Phone: 866-390-7205 International Calls: 801-829-7450" at bounding box center [513, 191] width 291 height 30
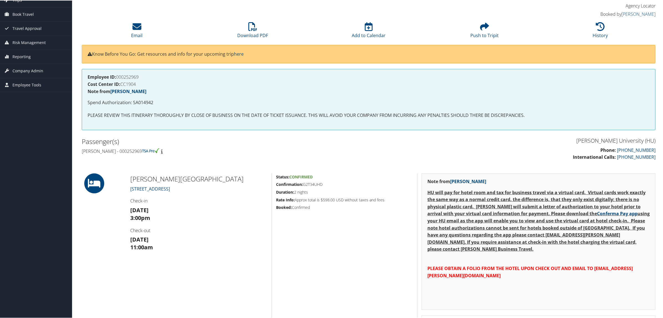
scroll to position [104, 0]
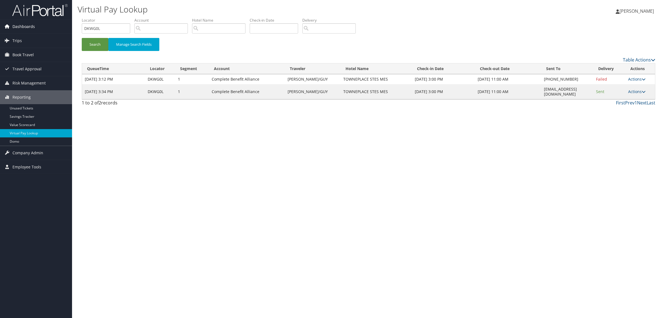
click at [22, 29] on span "Dashboards" at bounding box center [23, 27] width 22 height 14
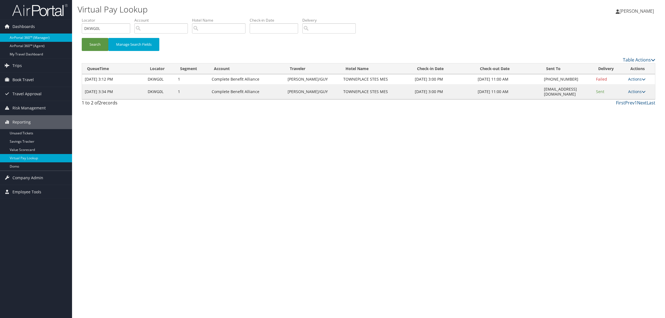
click at [30, 34] on link "AirPortal 360™ (Manager)" at bounding box center [36, 38] width 72 height 8
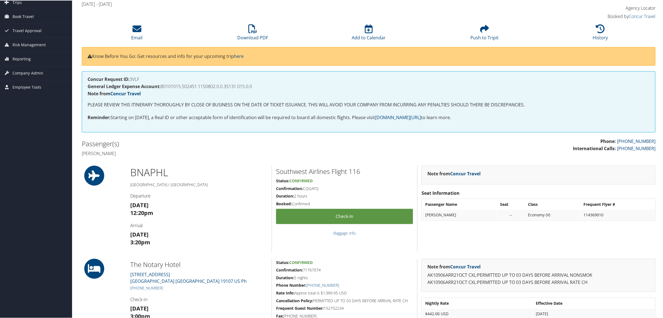
scroll to position [173, 0]
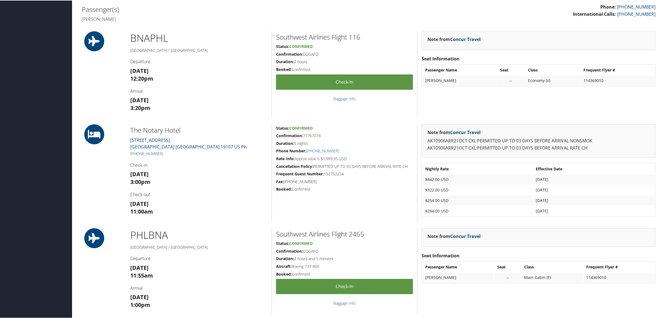
drag, startPoint x: 168, startPoint y: 153, endPoint x: 136, endPoint y: 154, distance: 31.9
click at [136, 154] on h5 "[PHONE_NUMBER]" at bounding box center [198, 153] width 137 height 6
copy link "215) 496-3200"
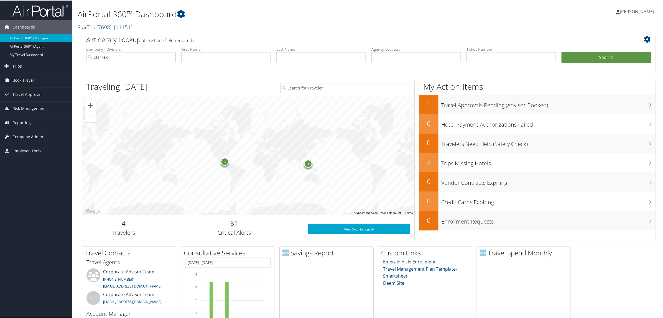
click at [34, 64] on link "Trips" at bounding box center [36, 66] width 72 height 14
click at [37, 78] on link "Airtinerary® Lookup" at bounding box center [36, 77] width 72 height 8
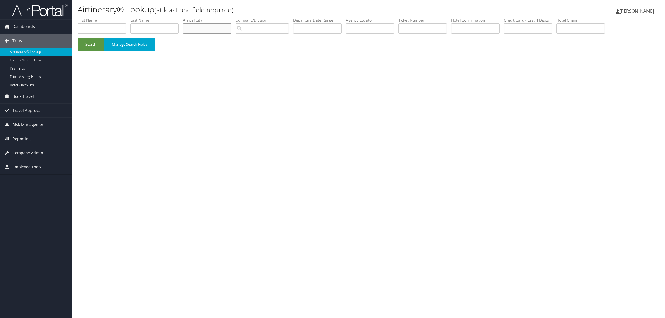
click at [205, 28] on input "text" at bounding box center [207, 28] width 48 height 10
click at [324, 27] on input "text" at bounding box center [317, 28] width 48 height 10
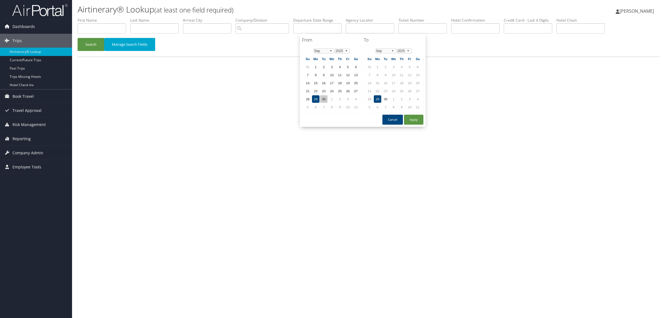
click at [323, 100] on td "30" at bounding box center [323, 98] width 7 height 7
drag, startPoint x: 412, startPoint y: 112, endPoint x: 405, endPoint y: 111, distance: 7.0
click at [411, 112] on div "From 09/30/2025 To 09/30/2025 From Jan Feb Mar Apr May Jun Jul Aug Sep Oct Nov …" at bounding box center [363, 80] width 126 height 93
click at [410, 117] on button "Apply" at bounding box center [413, 120] width 19 height 10
type input "09/30/2025"
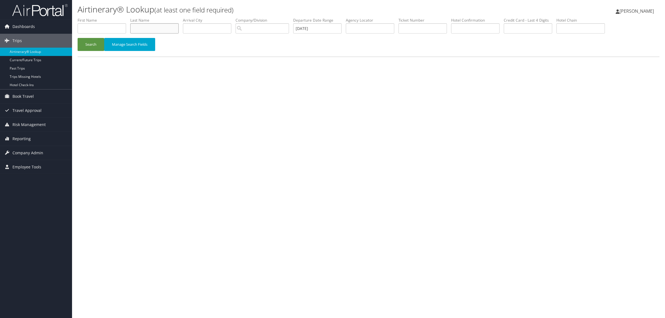
click at [167, 27] on input "text" at bounding box center [154, 28] width 48 height 10
type input "king"
click at [94, 40] on button "Search" at bounding box center [91, 44] width 27 height 13
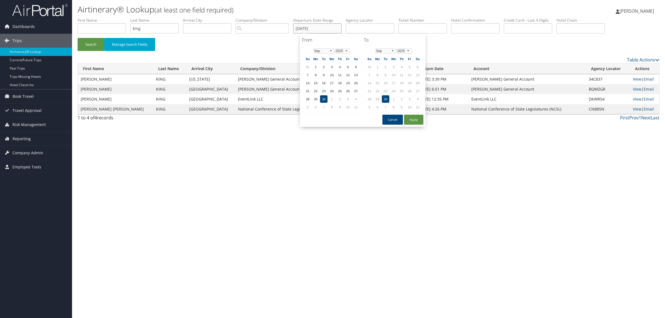
click at [333, 25] on input "09/30/2025" at bounding box center [317, 28] width 48 height 10
click at [219, 237] on div "Airtinerary® Lookup (at least one field required) Hope Ewing Hope Ewing My Sett…" at bounding box center [368, 159] width 593 height 318
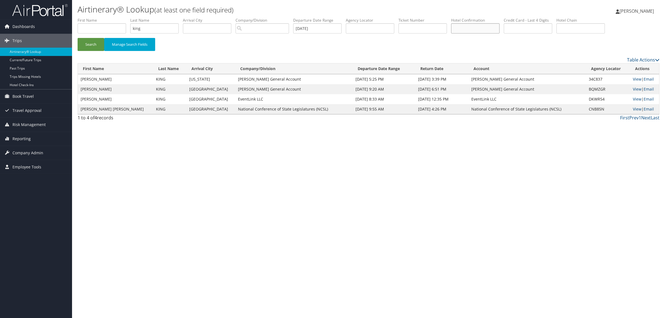
click at [499, 31] on input "text" at bounding box center [475, 28] width 48 height 10
drag, startPoint x: 233, startPoint y: 243, endPoint x: 258, endPoint y: 139, distance: 107.4
click at [234, 231] on div "Airtinerary® Lookup (at least one field required) [PERSON_NAME] [PERSON_NAME] M…" at bounding box center [368, 159] width 593 height 318
click at [332, 26] on input "09/30/2025" at bounding box center [317, 28] width 48 height 10
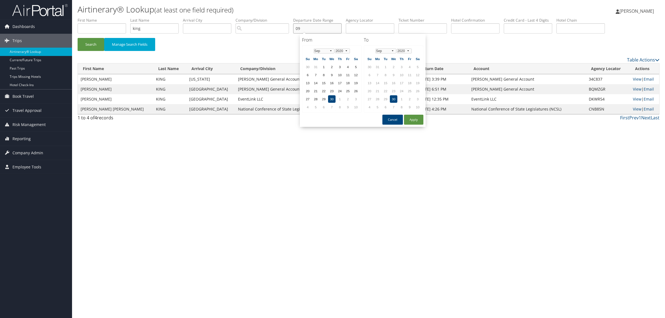
type input "0"
click at [209, 29] on input "text" at bounding box center [207, 28] width 48 height 10
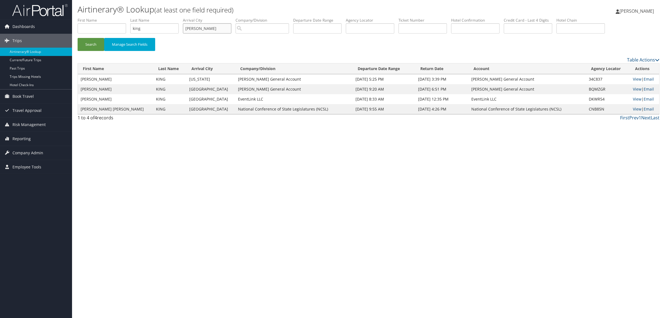
type input "brassfield"
click at [78, 38] on button "Search" at bounding box center [91, 44] width 27 height 13
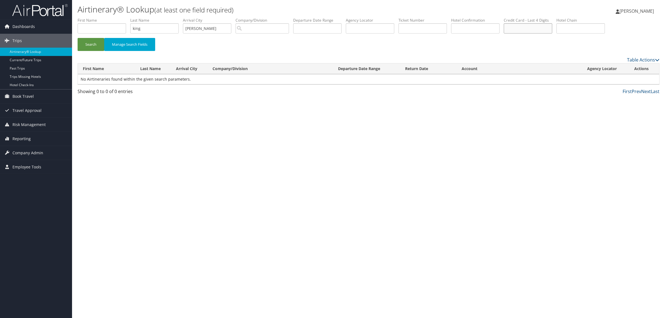
paste input "1587548800"
type input "1587548800"
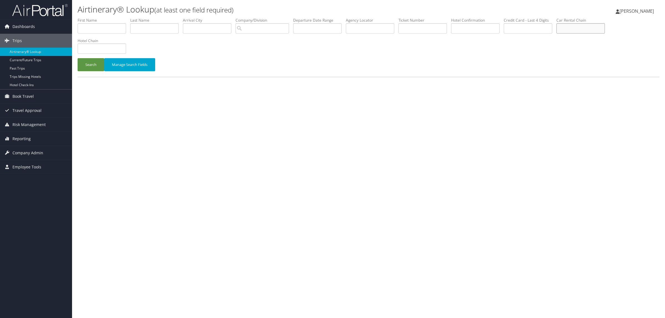
click at [596, 31] on input "text" at bounding box center [580, 28] width 48 height 10
type input "enterprise"
click at [162, 29] on input "text" at bounding box center [154, 28] width 48 height 10
type input "king"
click at [78, 58] on button "Search" at bounding box center [91, 64] width 27 height 13
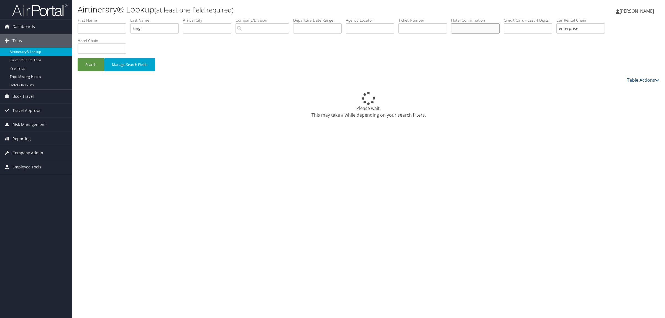
drag, startPoint x: 410, startPoint y: 27, endPoint x: 511, endPoint y: 23, distance: 101.4
click at [499, 23] on input "text" at bounding box center [475, 28] width 48 height 10
paste input "1587548800"
type input "1587548800"
click at [420, 51] on div "Search Manage Search Fields" at bounding box center [368, 46] width 590 height 59
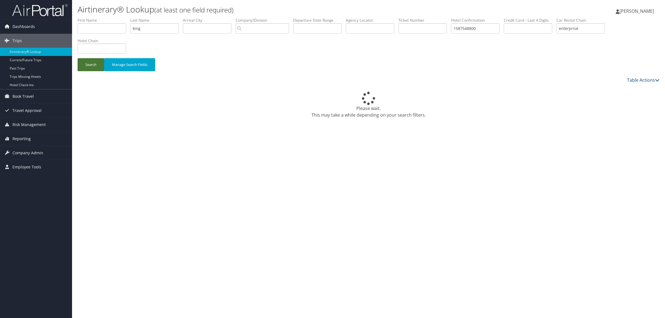
click at [88, 61] on button "Search" at bounding box center [91, 64] width 27 height 13
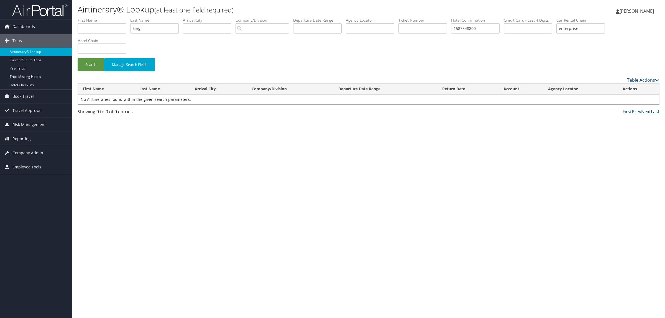
click at [171, 176] on div "Airtinerary® Lookup (at least one field required) [PERSON_NAME] [PERSON_NAME] M…" at bounding box center [368, 159] width 593 height 318
drag, startPoint x: 495, startPoint y: 29, endPoint x: 422, endPoint y: 33, distance: 72.7
click at [423, 17] on ul "First Name Last Name [PERSON_NAME] Departure City Arrival City Company/Division…" at bounding box center [369, 17] width 582 height 0
drag, startPoint x: 568, startPoint y: 33, endPoint x: 509, endPoint y: 35, distance: 59.0
click at [510, 17] on ul "First Name Last Name king Departure City Arrival City Company/Division Airport/…" at bounding box center [369, 17] width 582 height 0
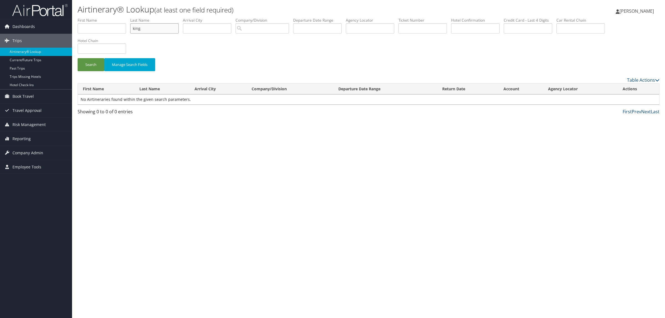
drag, startPoint x: 165, startPoint y: 31, endPoint x: 97, endPoint y: 27, distance: 68.6
click at [97, 17] on ul "First Name Last Name king Departure City Arrival City Company/Division Airport/…" at bounding box center [369, 17] width 582 height 0
click at [360, 27] on input "text" at bounding box center [370, 28] width 48 height 10
click at [78, 58] on button "Search" at bounding box center [91, 64] width 27 height 13
click at [625, 100] on link "View" at bounding box center [626, 99] width 9 height 5
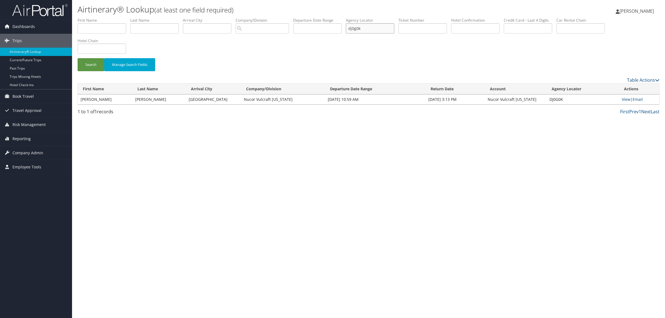
drag, startPoint x: 378, startPoint y: 32, endPoint x: 273, endPoint y: 32, distance: 105.3
click at [273, 17] on ul "First Name Last Name Departure City Arrival City Company/Division Airport/City …" at bounding box center [369, 17] width 582 height 0
type input "dj0szj"
click at [78, 58] on button "Search" at bounding box center [91, 64] width 27 height 13
click at [622, 99] on link "View" at bounding box center [626, 99] width 9 height 5
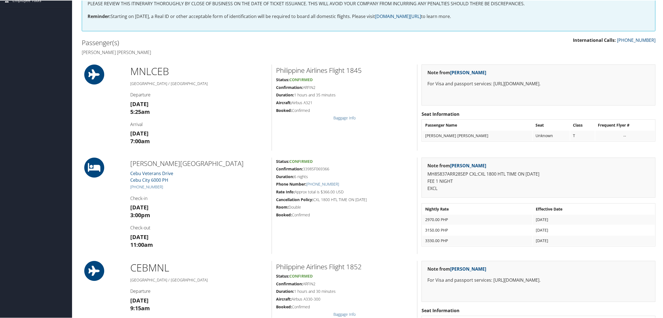
scroll to position [138, 0]
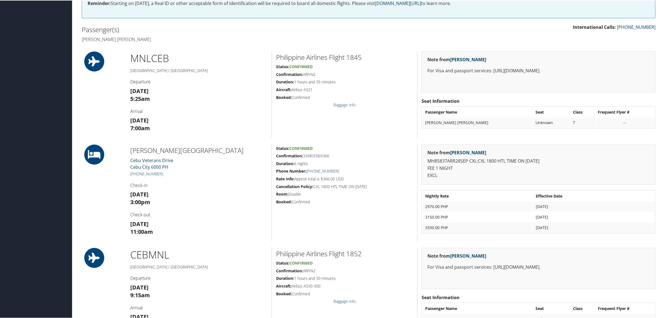
drag, startPoint x: 165, startPoint y: 171, endPoint x: 127, endPoint y: 174, distance: 37.5
click at [127, 174] on div "[PERSON_NAME][GEOGRAPHIC_DATA] [STREET_ADDRESS] [PHONE_NUMBER] Check-in [DATE] …" at bounding box center [198, 192] width 145 height 96
copy link "+6 (332) 253-1111"
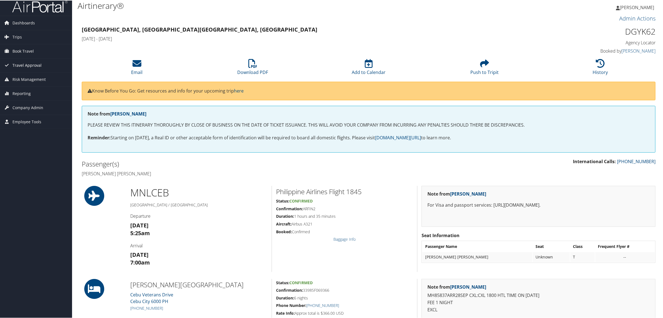
scroll to position [0, 0]
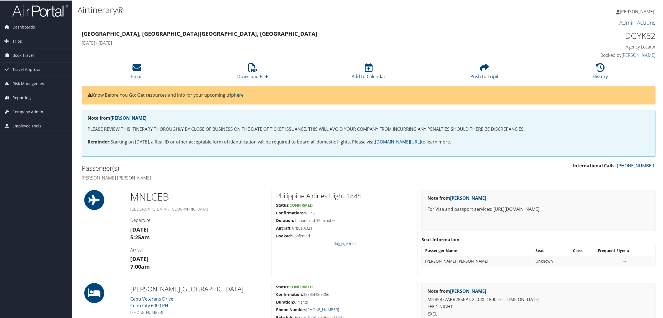
click at [36, 99] on link "Reporting" at bounding box center [36, 97] width 72 height 14
click at [42, 134] on link "Virtual Pay Lookup" at bounding box center [36, 133] width 72 height 8
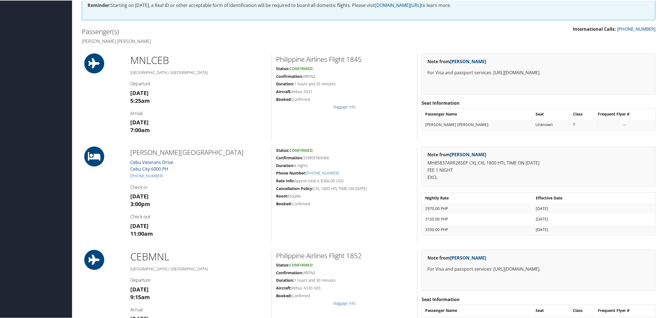
scroll to position [138, 0]
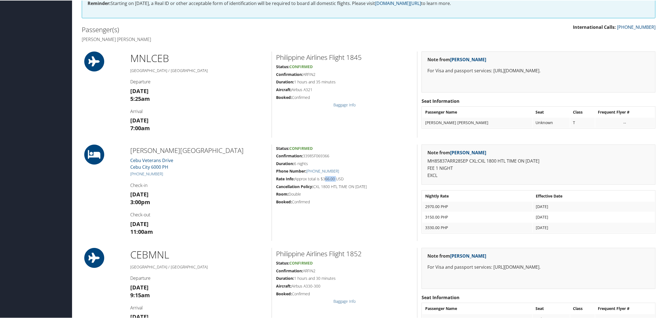
drag, startPoint x: 323, startPoint y: 178, endPoint x: 334, endPoint y: 179, distance: 11.2
click at [334, 179] on h5 "Rate Info: Approx total is $366.00 USD" at bounding box center [344, 179] width 137 height 6
copy h5 "366.00"
drag, startPoint x: 130, startPoint y: 150, endPoint x: 198, endPoint y: 153, distance: 67.9
click at [198, 153] on h2 "Marco Polo Plaza Cebu" at bounding box center [198, 149] width 137 height 9
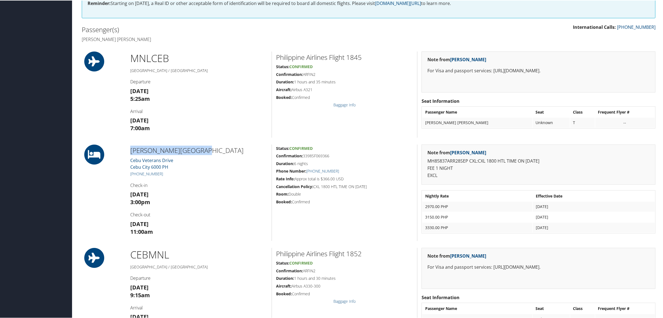
copy h2 "Marco Polo Plaza Cebu"
drag, startPoint x: 81, startPoint y: 37, endPoint x: 154, endPoint y: 39, distance: 73.4
click at [154, 39] on div "Passenger(s) Anna paula pangan Soriano" at bounding box center [223, 33] width 291 height 21
copy h4 "Anna paula pangan Soriano"
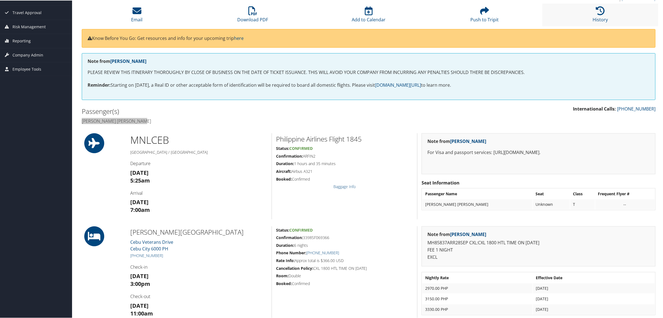
scroll to position [0, 0]
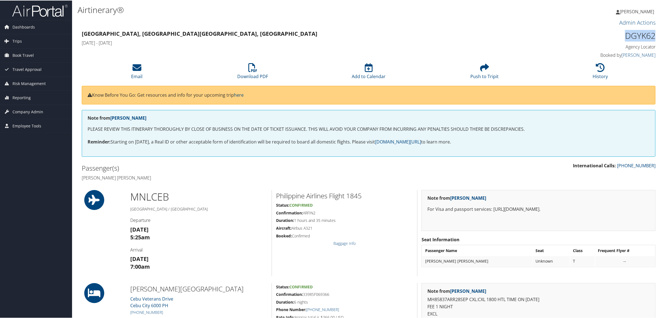
drag, startPoint x: 622, startPoint y: 31, endPoint x: 660, endPoint y: 38, distance: 38.3
copy h1 "DGYK62"
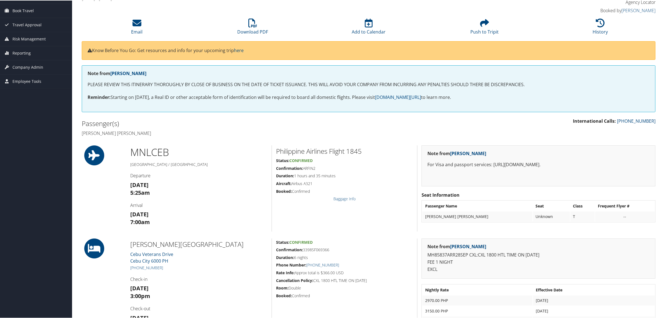
scroll to position [138, 0]
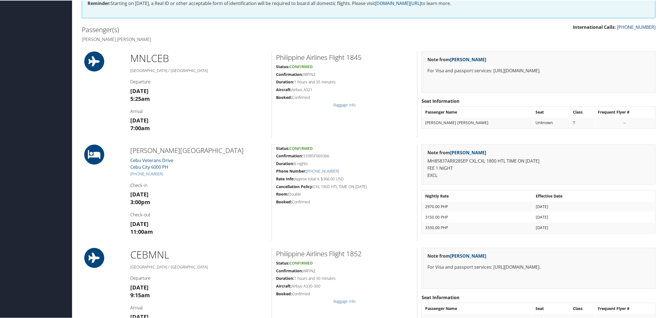
drag, startPoint x: 303, startPoint y: 157, endPoint x: 330, endPoint y: 154, distance: 26.7
click at [330, 154] on h5 "Confirmation: 3398SF069366" at bounding box center [344, 156] width 137 height 6
copy h5 "3398SF069366"
drag, startPoint x: 129, startPoint y: 145, endPoint x: 198, endPoint y: 152, distance: 69.5
click at [198, 152] on div "Marco Polo Plaza Cebu Cebu Veterans Drive Cebu City 6000 PH +6 (332) 253-1111 C…" at bounding box center [198, 192] width 145 height 96
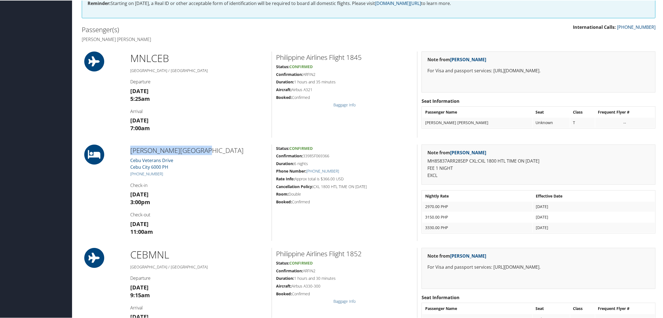
copy h2 "Marco Polo Plaza Cebu"
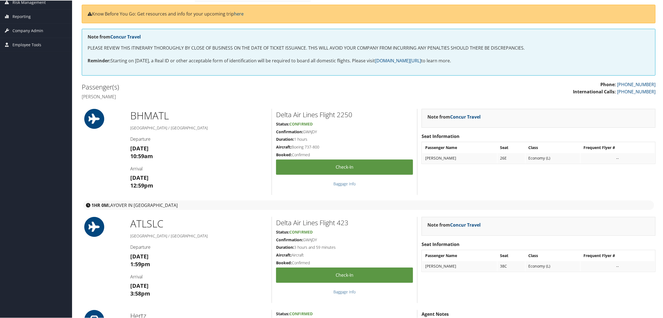
scroll to position [69, 0]
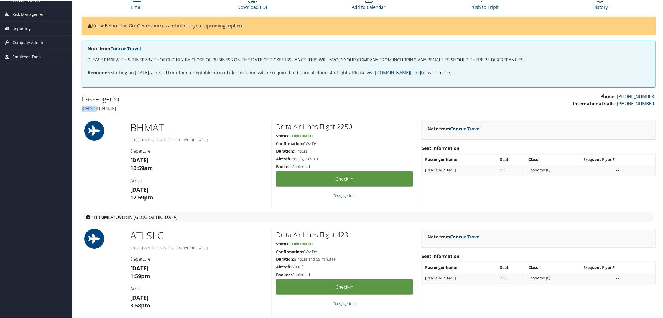
drag, startPoint x: 81, startPoint y: 109, endPoint x: 96, endPoint y: 109, distance: 15.0
click at [96, 109] on div "Passenger(s) [PERSON_NAME]" at bounding box center [223, 103] width 291 height 21
click at [112, 112] on div "Passenger(s) [PERSON_NAME]" at bounding box center [223, 103] width 291 height 21
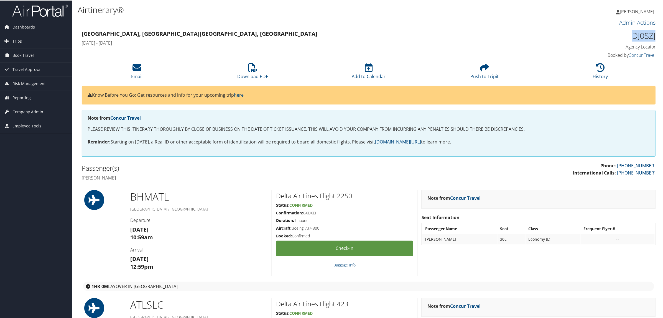
drag, startPoint x: 625, startPoint y: 35, endPoint x: 655, endPoint y: 36, distance: 29.4
click at [655, 36] on div "DJ0SZJ Agency Locator Agency Locator DJ0SZJ Booked by Concur Travel Booked by C…" at bounding box center [586, 44] width 145 height 32
copy h1 "DJ0SZJ"
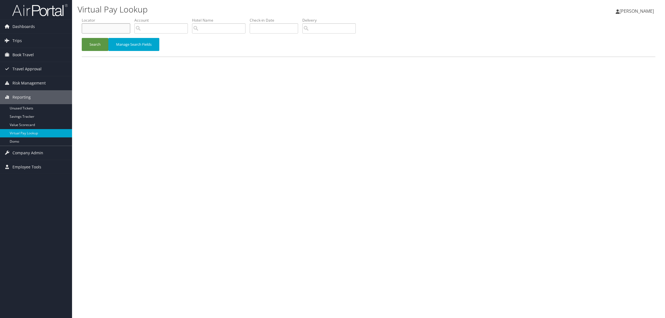
click at [107, 26] on input "text" at bounding box center [106, 28] width 48 height 10
paste input "DJ0SZJ"
type input "DJ0SZJ"
click at [96, 42] on button "Search" at bounding box center [95, 44] width 27 height 13
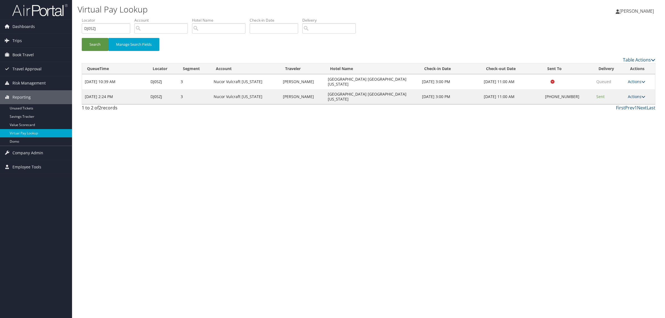
click at [633, 94] on link "Actions" at bounding box center [636, 96] width 17 height 5
click at [621, 109] on link "Logs" at bounding box center [619, 106] width 47 height 9
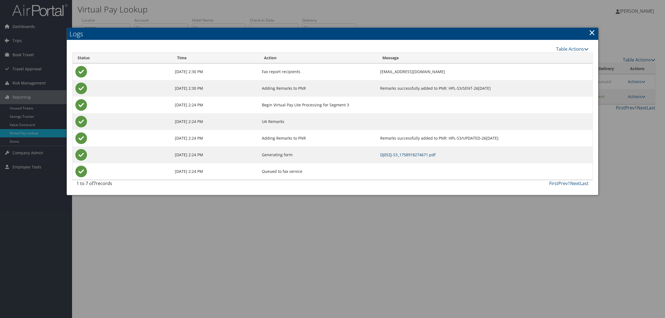
click at [389, 155] on link "DJ0SZJ-S3_1758918274671.pdf" at bounding box center [407, 154] width 55 height 5
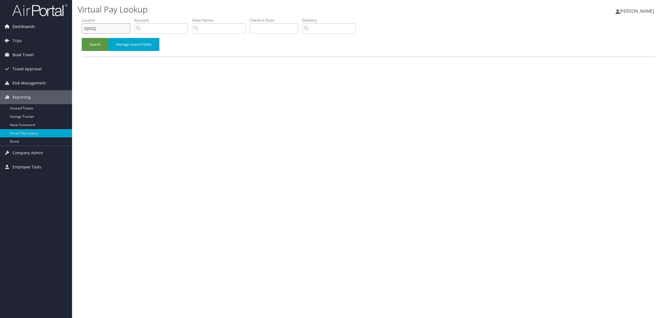
drag, startPoint x: 101, startPoint y: 25, endPoint x: 13, endPoint y: 24, distance: 88.1
click at [14, 24] on div "Dashboards AirPortal 360™ (Manager) AirPortal 360™ (Agent) My Travel Dashboard …" at bounding box center [332, 159] width 665 height 318
click at [87, 41] on button "Search" at bounding box center [95, 44] width 27 height 13
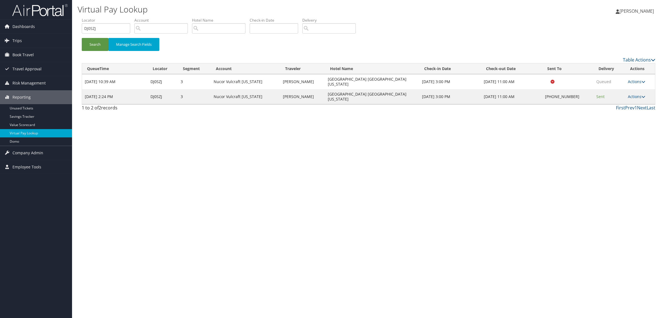
drag, startPoint x: 636, startPoint y: 88, endPoint x: 618, endPoint y: 112, distance: 30.1
click at [635, 94] on link "Actions" at bounding box center [636, 96] width 17 height 5
click at [618, 107] on link "Logs" at bounding box center [619, 106] width 47 height 9
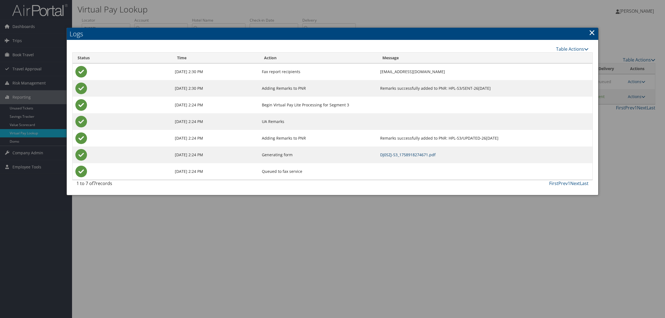
click at [381, 157] on link "DJ0SZJ-S3_1758918274671.pdf" at bounding box center [407, 154] width 55 height 5
